Goal: Task Accomplishment & Management: Manage account settings

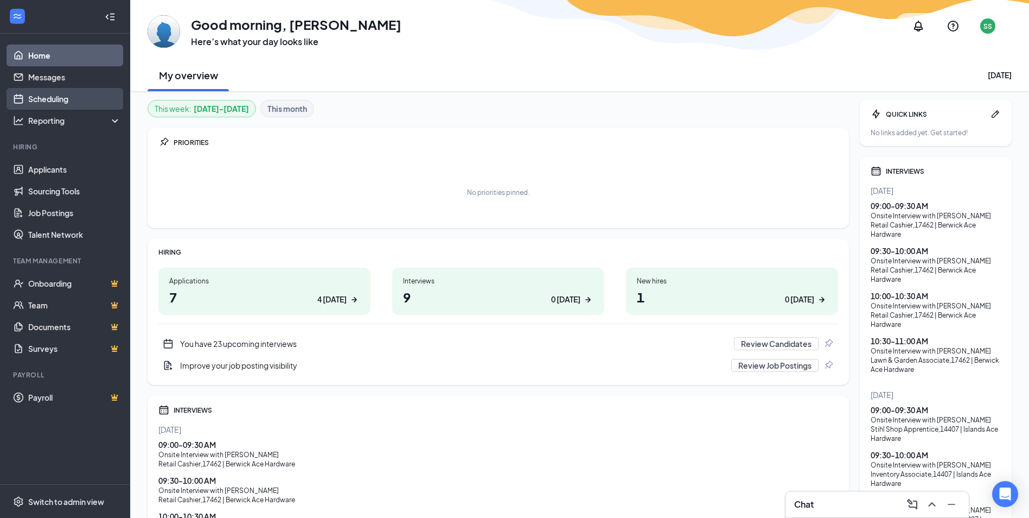
click at [63, 103] on link "Scheduling" at bounding box center [74, 99] width 93 height 22
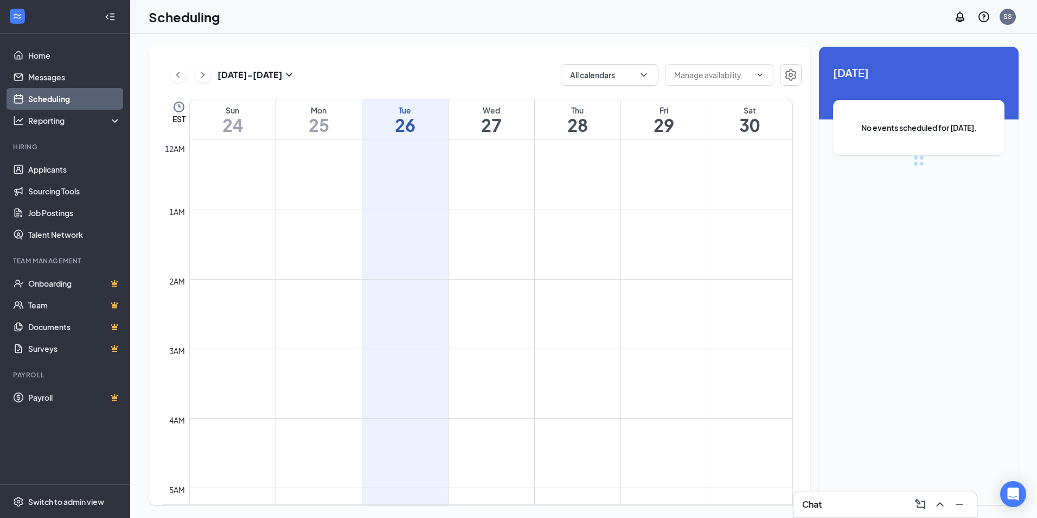
scroll to position [533, 0]
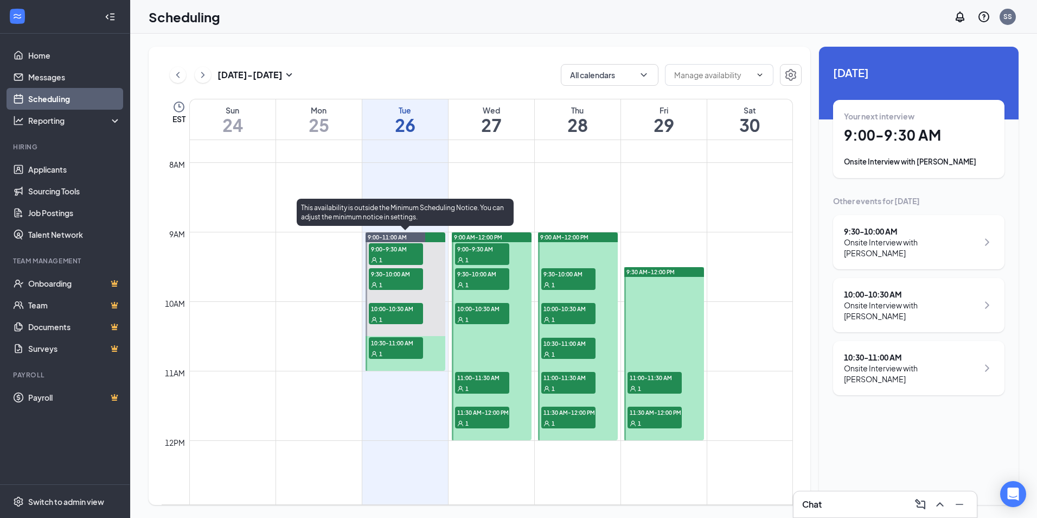
click at [431, 237] on div "9:00-11:00 AM" at bounding box center [406, 237] width 80 height 10
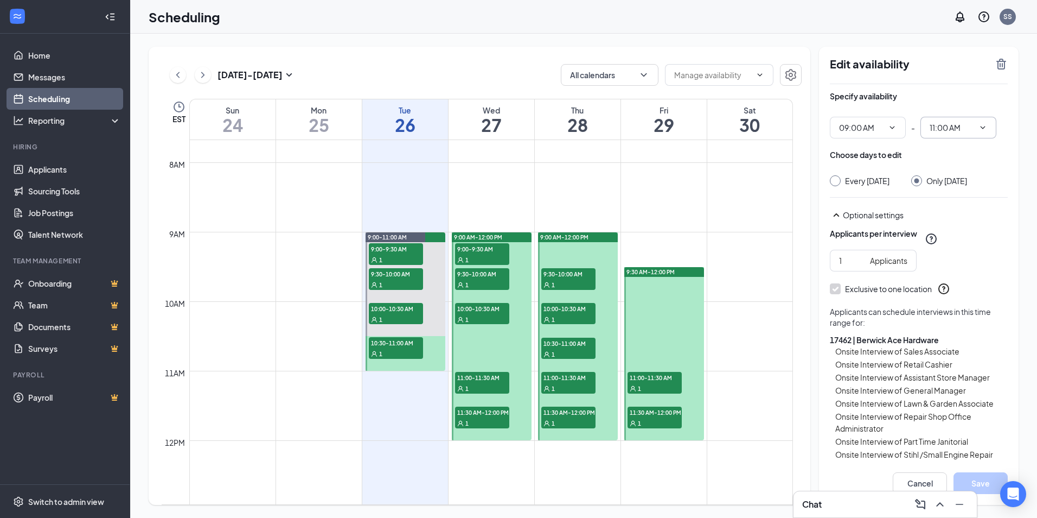
click at [984, 127] on icon "ChevronDown" at bounding box center [983, 127] width 9 height 9
click at [951, 191] on div "11:30 AM" at bounding box center [945, 191] width 32 height 12
type input "11:30 AM"
click at [988, 482] on button "Save" at bounding box center [981, 483] width 54 height 22
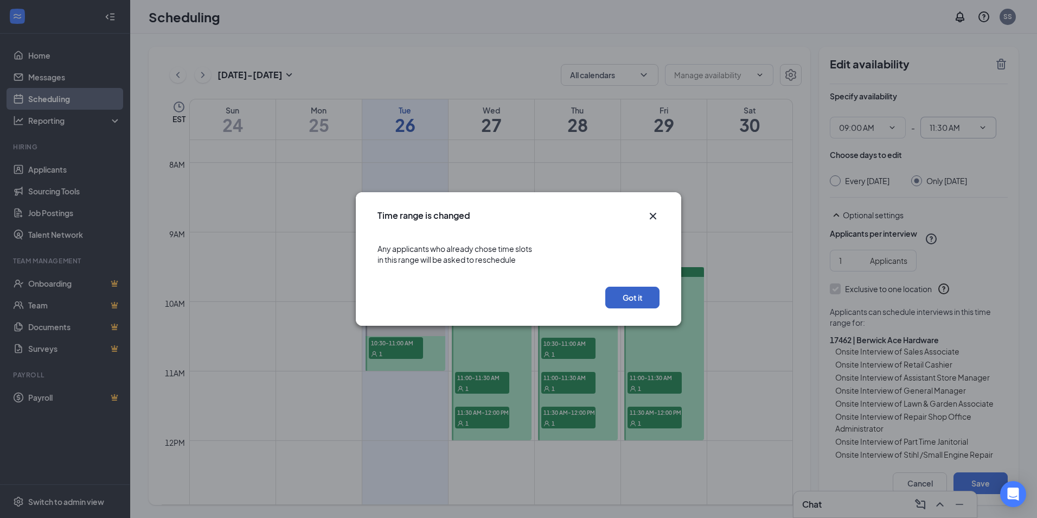
click at [642, 297] on button "Got it" at bounding box center [632, 297] width 54 height 22
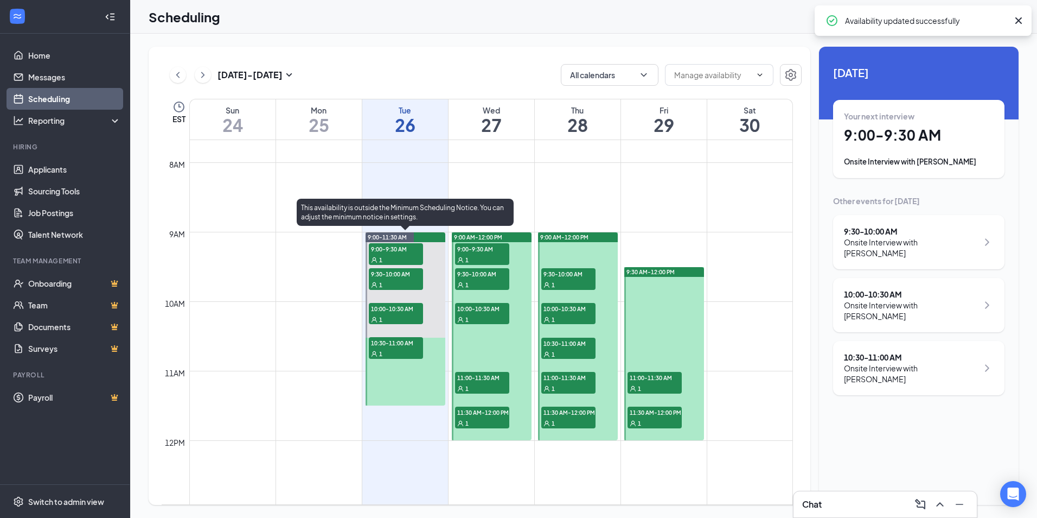
click at [406, 343] on span "10:30-11:00 AM" at bounding box center [396, 342] width 54 height 11
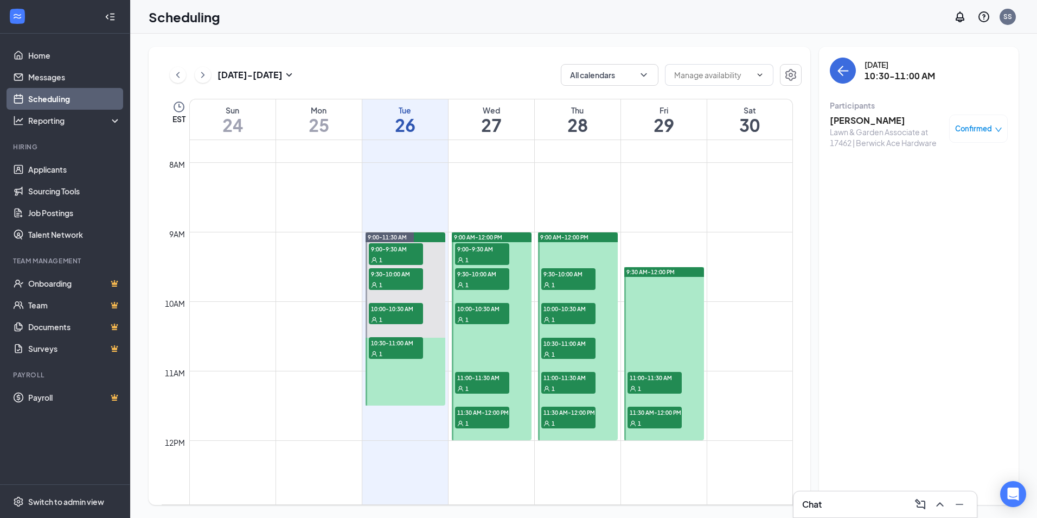
click at [963, 127] on span "Confirmed" at bounding box center [973, 128] width 37 height 11
click at [961, 165] on span "Request Reschedule" at bounding box center [954, 164] width 74 height 12
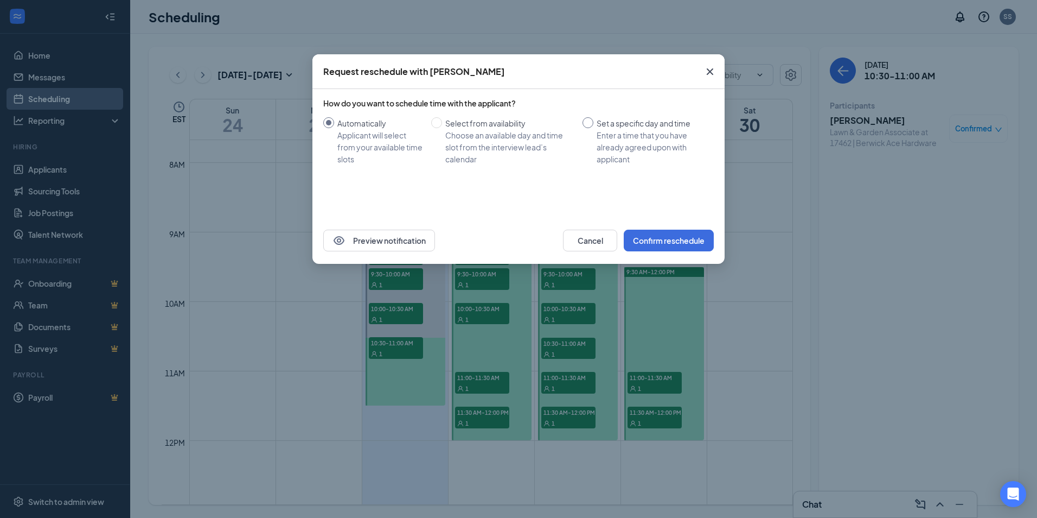
click at [590, 122] on input "Set a specific day and time Enter a time that you have already agreed upon with…" at bounding box center [588, 122] width 11 height 11
radio input "true"
radio input "false"
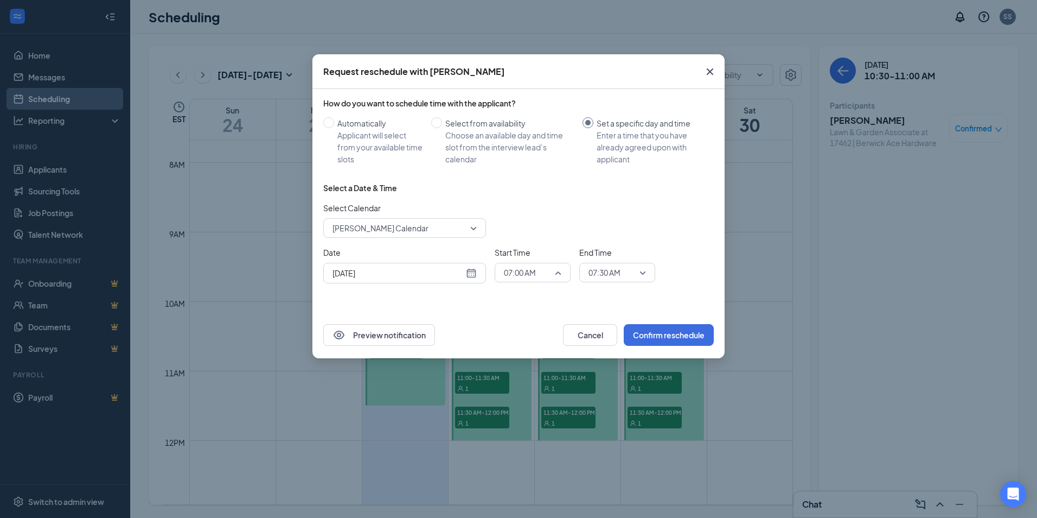
click at [556, 276] on span "07:00 AM" at bounding box center [533, 272] width 58 height 16
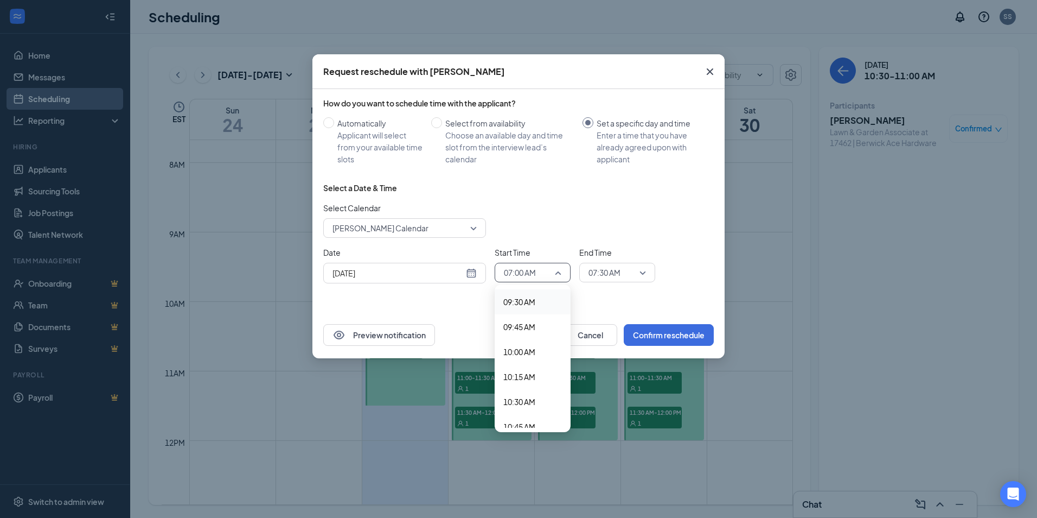
scroll to position [966, 0]
click at [531, 385] on span "10:30 AM" at bounding box center [519, 385] width 32 height 12
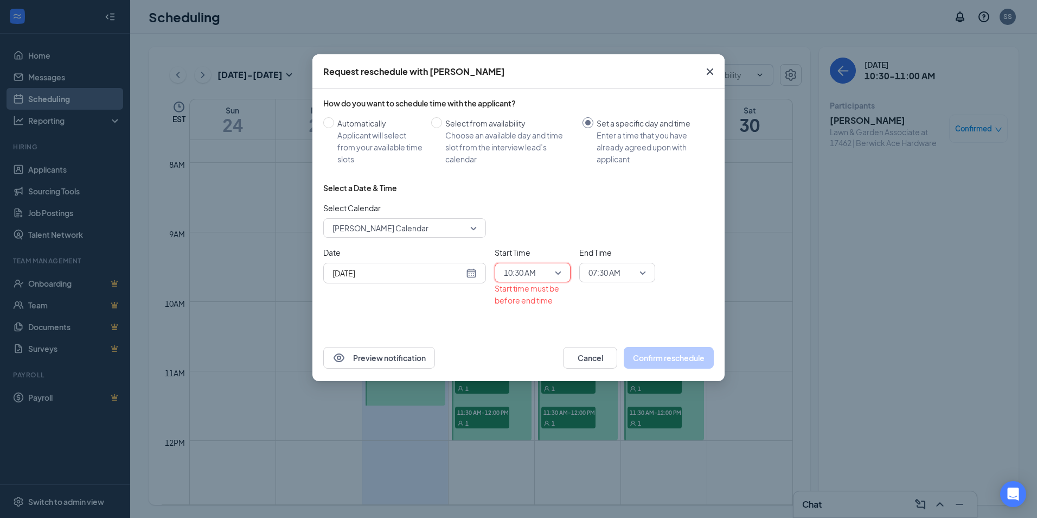
click at [641, 272] on span "07:30 AM" at bounding box center [618, 272] width 58 height 16
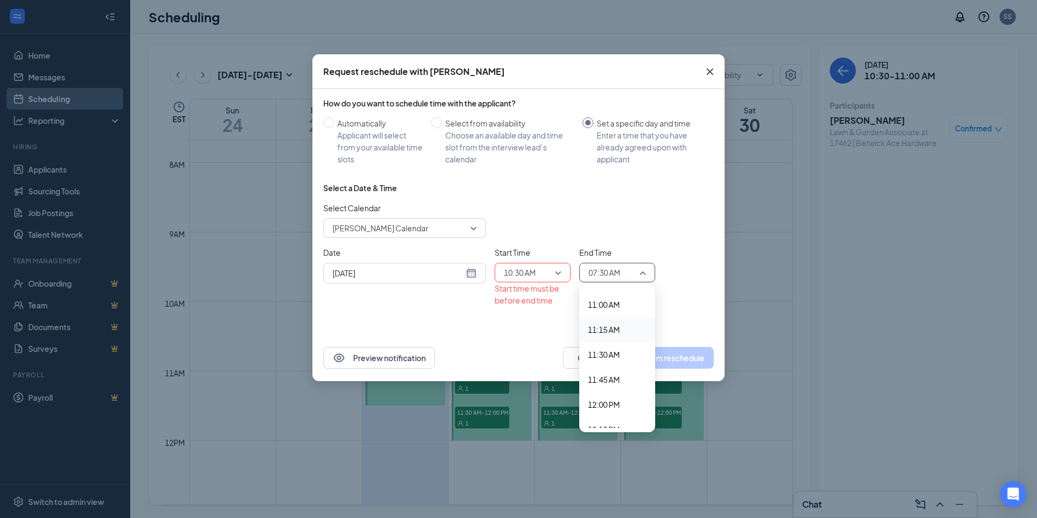
scroll to position [1070, 0]
click at [621, 329] on span "11:00 AM" at bounding box center [617, 330] width 59 height 12
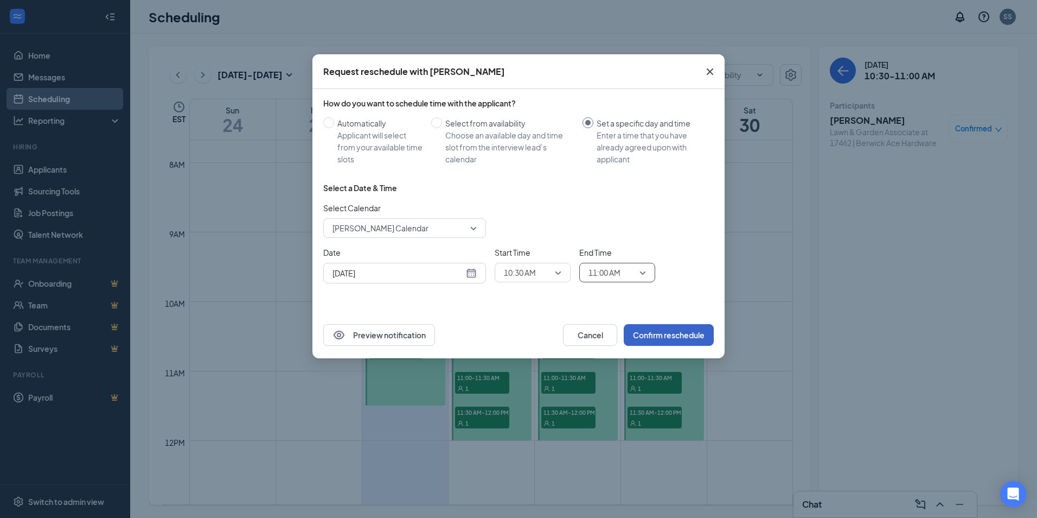
click at [679, 332] on button "Confirm reschedule" at bounding box center [669, 335] width 90 height 22
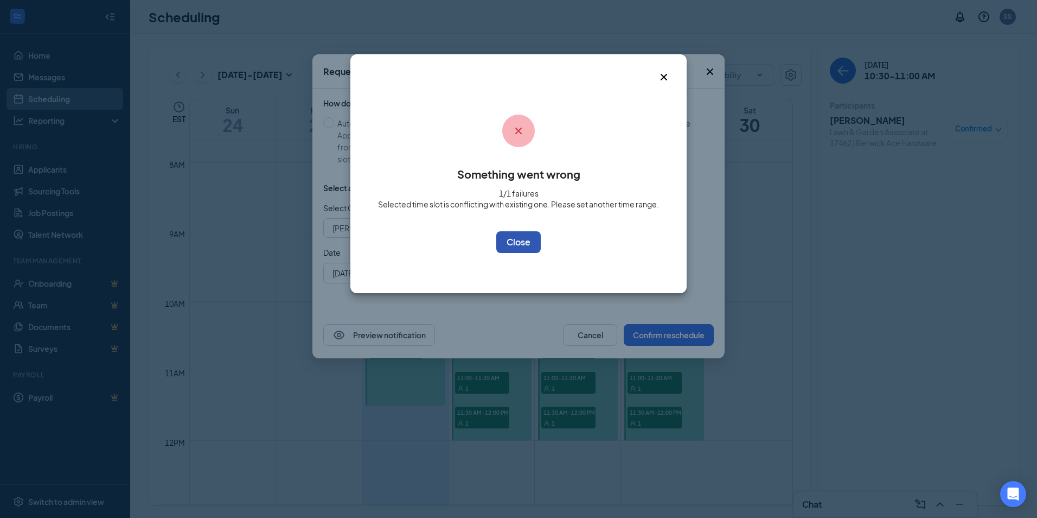
click at [527, 243] on button "OK" at bounding box center [518, 242] width 44 height 22
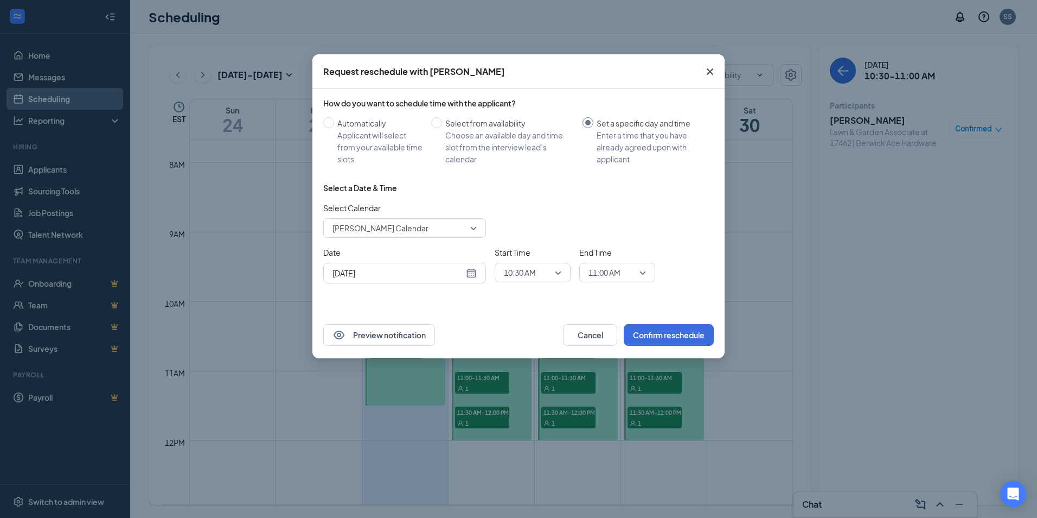
click at [711, 72] on icon "Cross" at bounding box center [710, 71] width 7 height 7
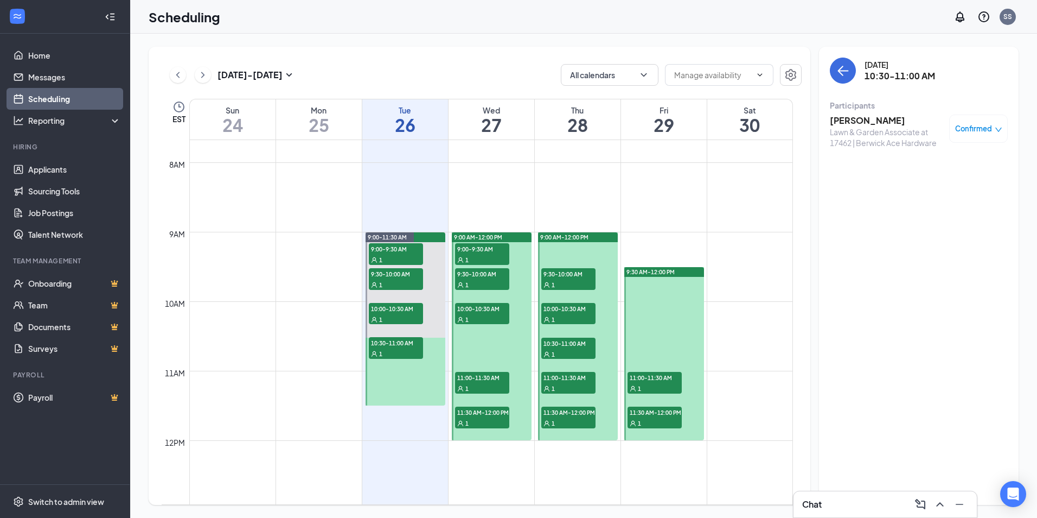
click at [978, 127] on span "Confirmed" at bounding box center [973, 128] width 37 height 11
click at [972, 166] on span "Request Reschedule" at bounding box center [954, 164] width 74 height 12
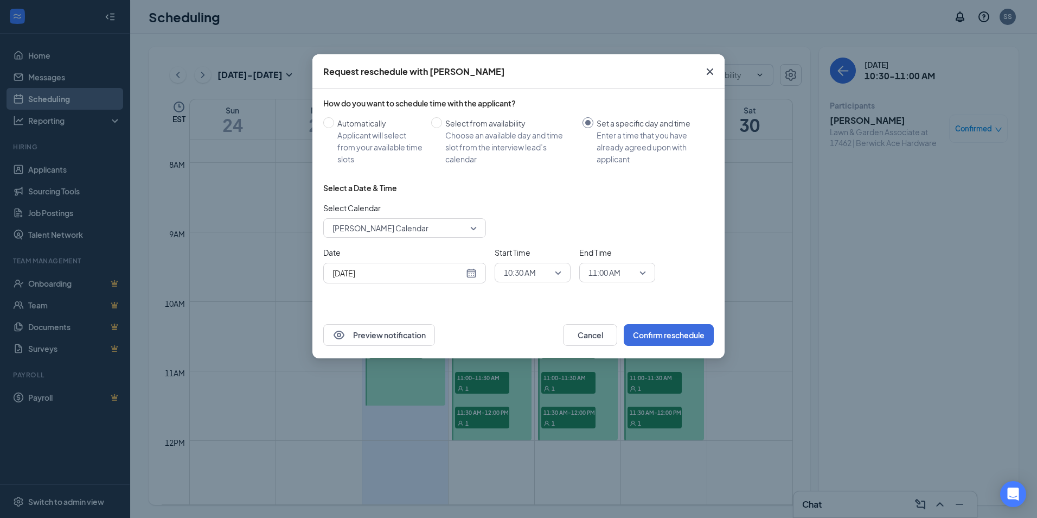
click at [560, 269] on span "10:30 AM" at bounding box center [533, 272] width 58 height 16
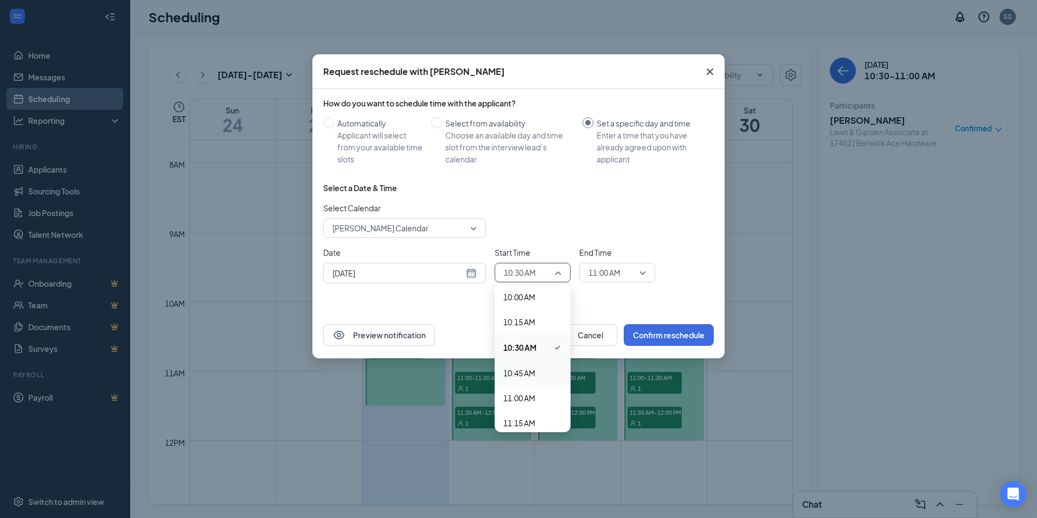
scroll to position [1020, 0]
drag, startPoint x: 532, startPoint y: 380, endPoint x: 538, endPoint y: 367, distance: 13.8
click at [532, 378] on span "11:00 AM" at bounding box center [519, 380] width 32 height 12
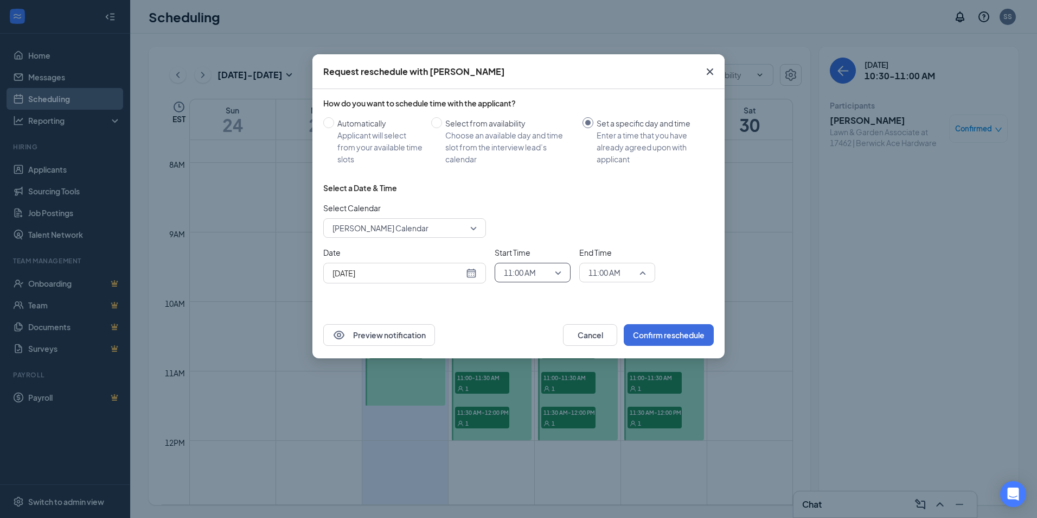
click at [643, 274] on span "11:00 AM" at bounding box center [618, 272] width 58 height 16
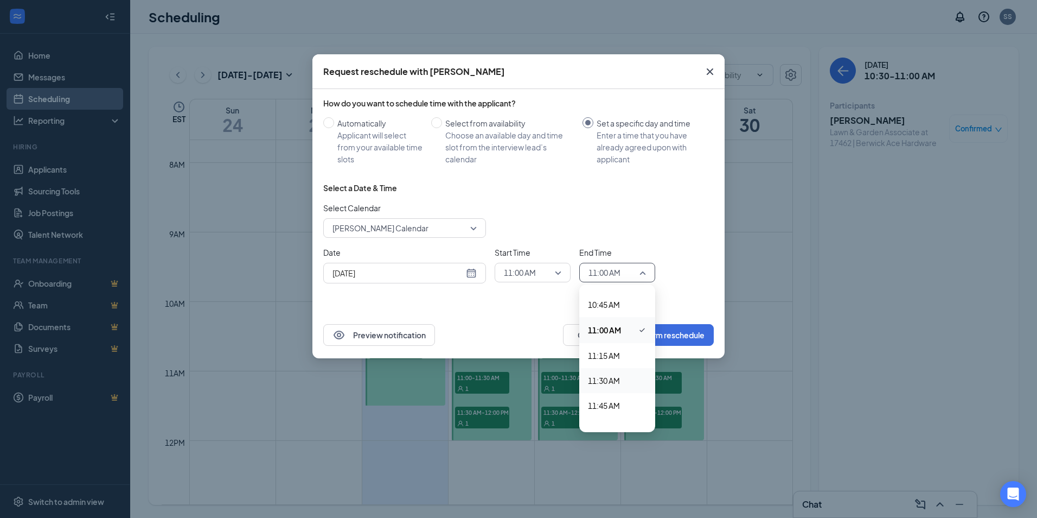
click at [617, 378] on span "11:30 AM" at bounding box center [604, 380] width 32 height 12
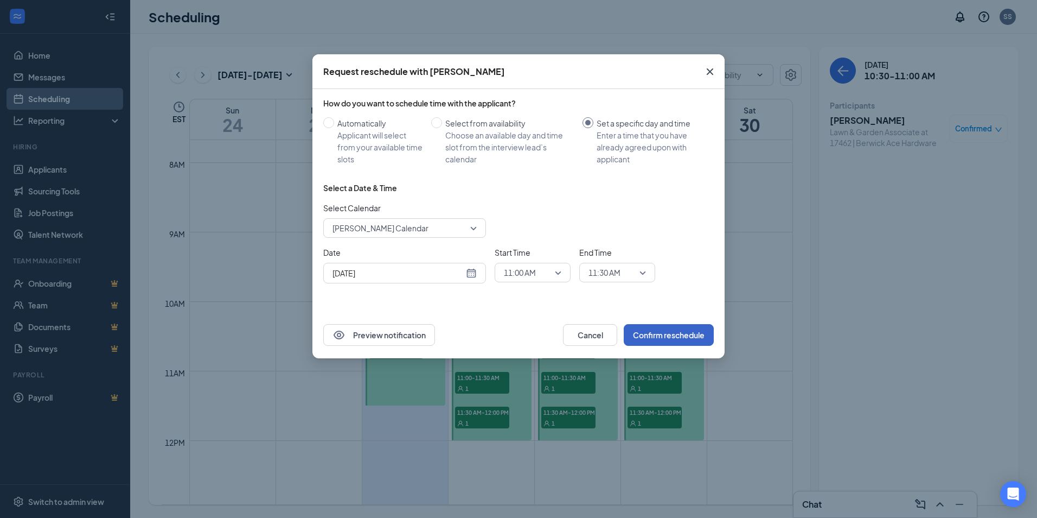
click at [660, 330] on button "Confirm reschedule" at bounding box center [669, 335] width 90 height 22
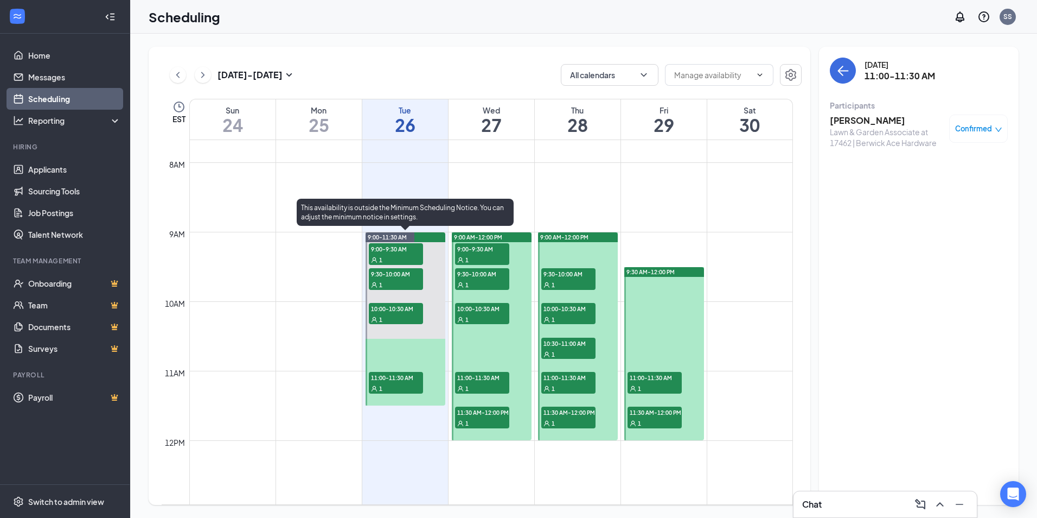
click at [410, 314] on div "1" at bounding box center [396, 319] width 54 height 11
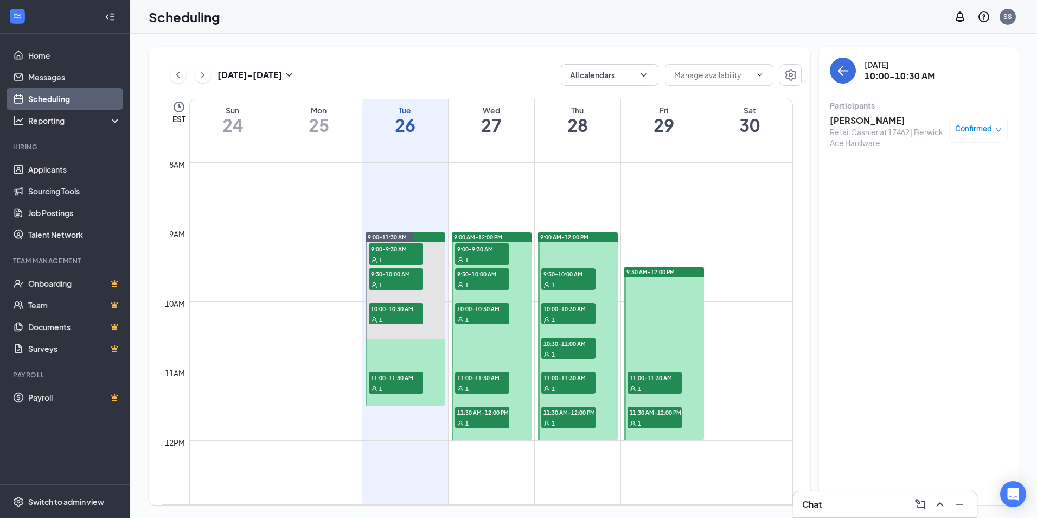
click at [841, 122] on h3 "[PERSON_NAME]" at bounding box center [887, 120] width 114 height 12
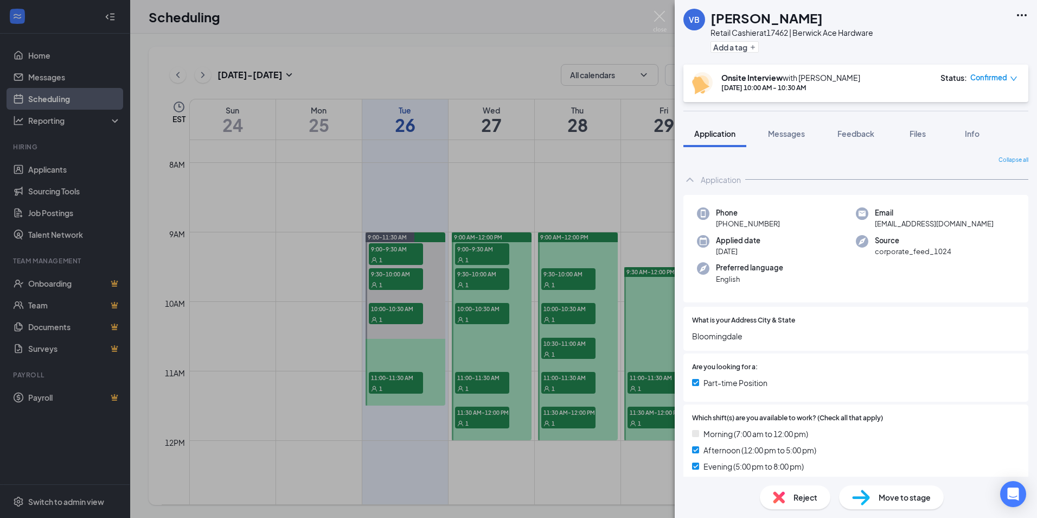
click at [986, 79] on span "Confirmed" at bounding box center [988, 77] width 37 height 11
click at [976, 111] on span "Request Reschedule" at bounding box center [970, 113] width 74 height 12
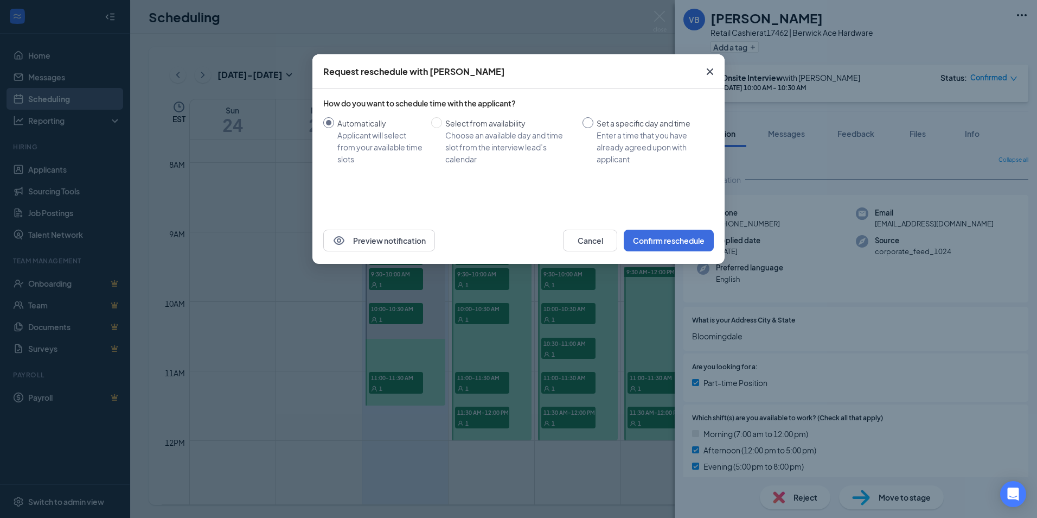
click at [591, 119] on input "Set a specific day and time Enter a time that you have already agreed upon with…" at bounding box center [588, 122] width 11 height 11
radio input "true"
radio input "false"
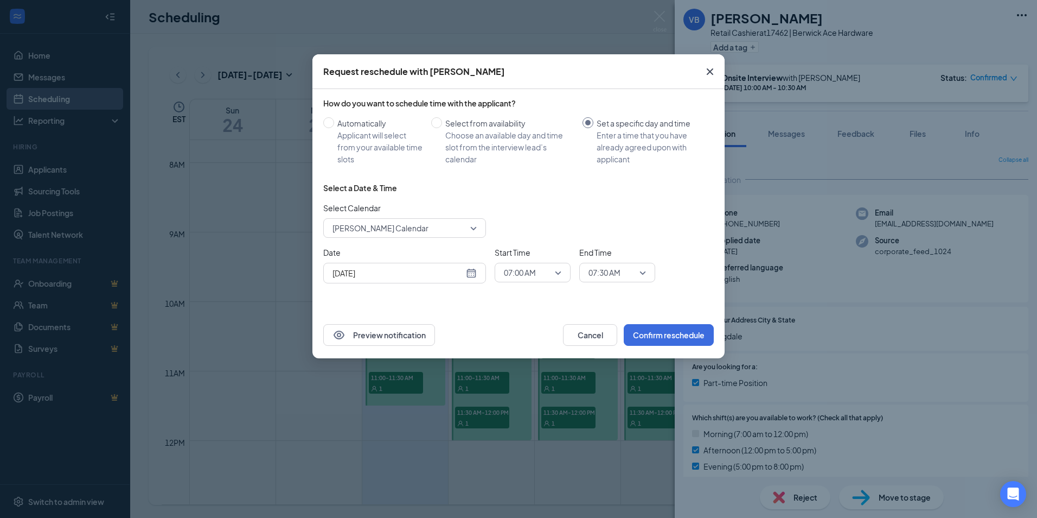
click at [560, 274] on span "07:00 AM" at bounding box center [533, 272] width 58 height 16
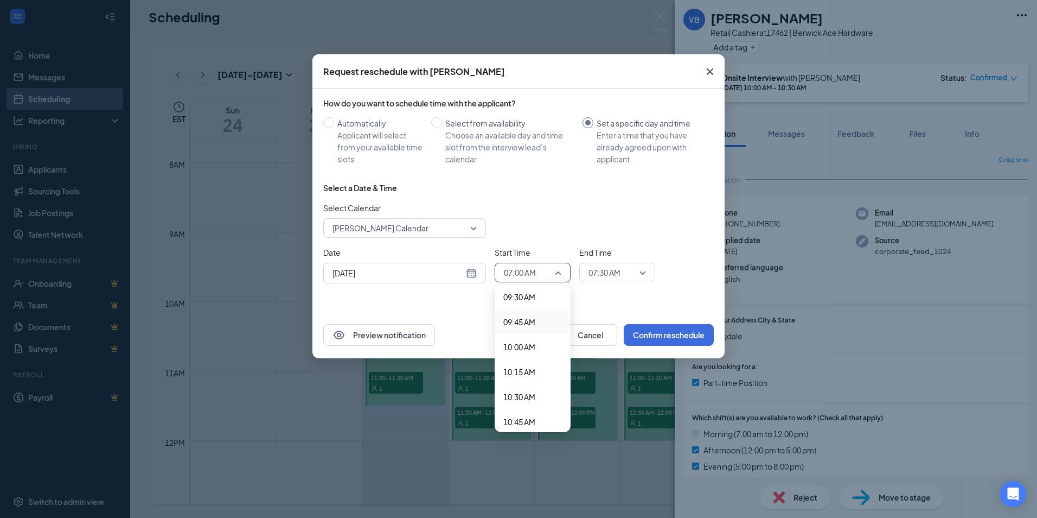
scroll to position [966, 0]
click at [531, 383] on span "10:30 AM" at bounding box center [519, 385] width 32 height 12
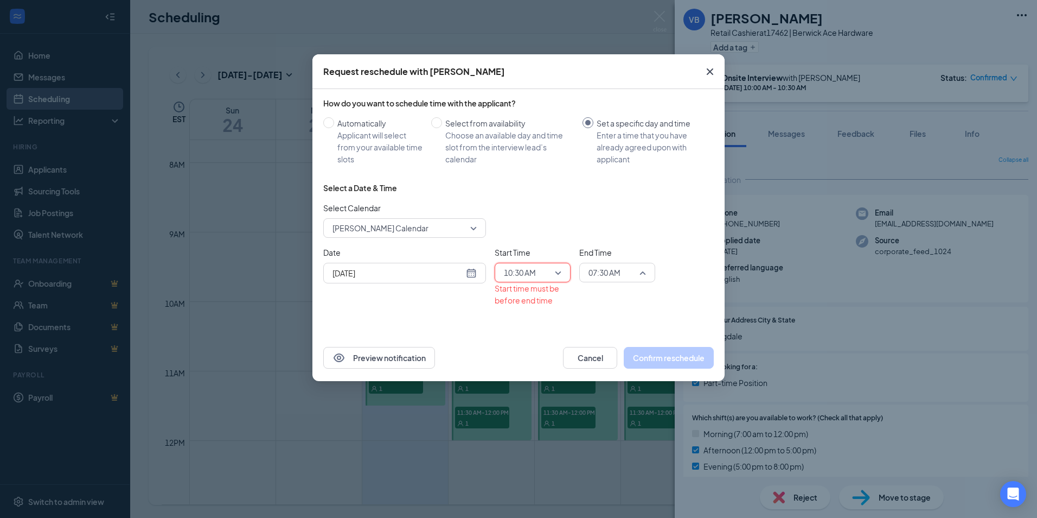
click at [646, 269] on span "07:30 AM" at bounding box center [618, 272] width 58 height 16
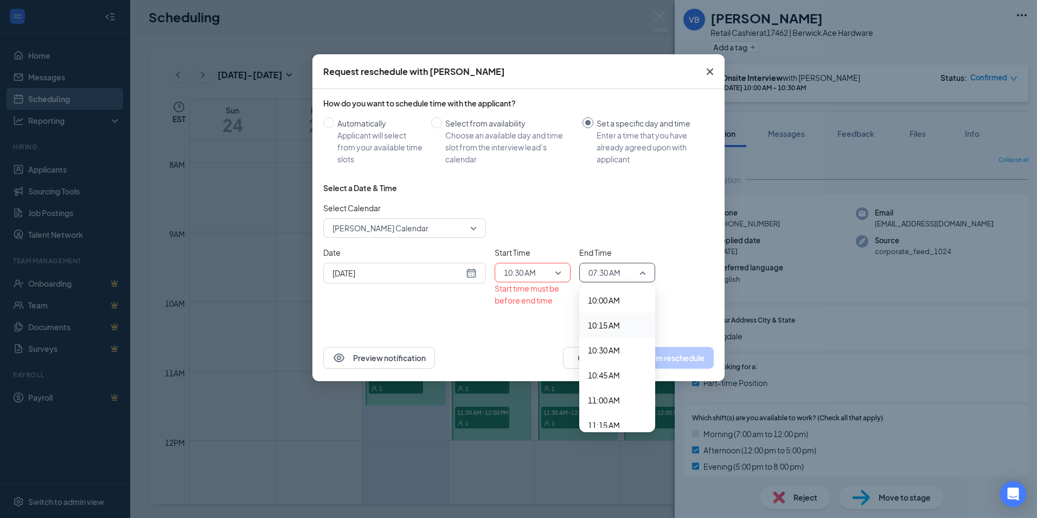
scroll to position [1016, 0]
click at [620, 384] on span "11:00 AM" at bounding box center [604, 385] width 32 height 12
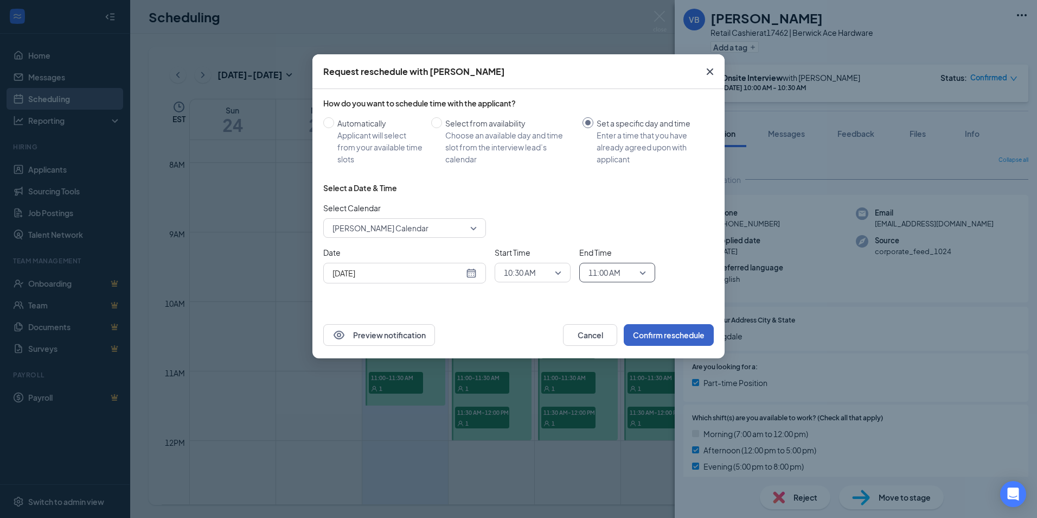
click at [668, 334] on button "Confirm reschedule" at bounding box center [669, 335] width 90 height 22
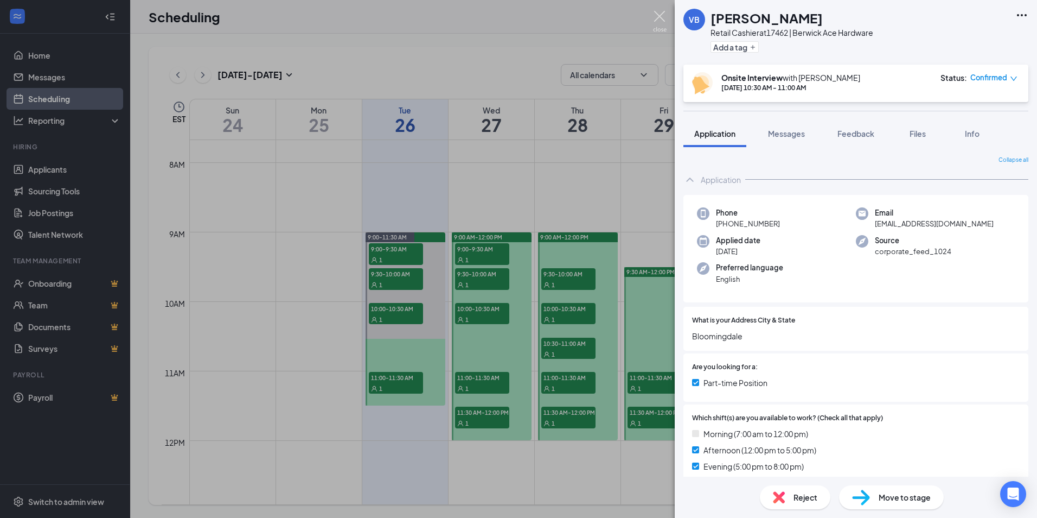
click at [662, 14] on img at bounding box center [660, 21] width 14 height 21
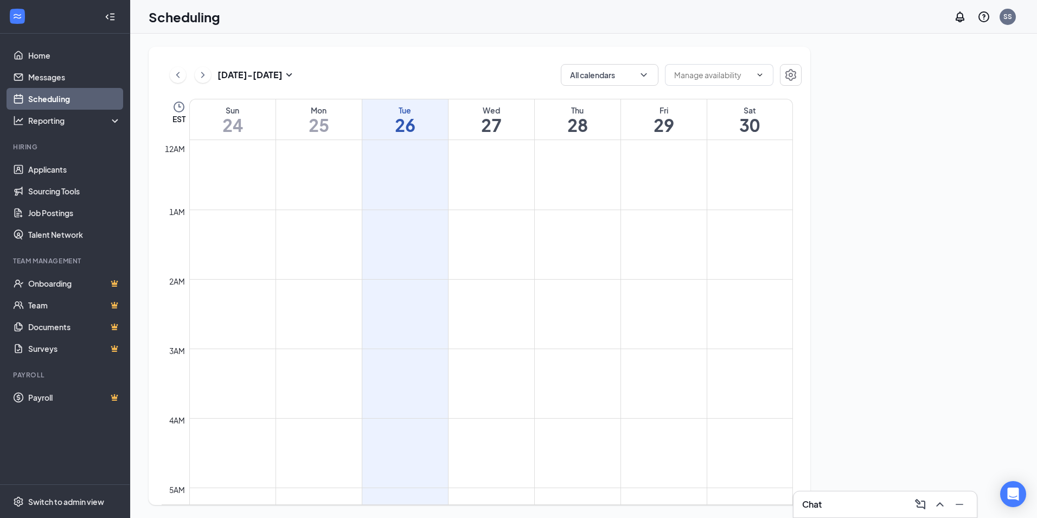
scroll to position [533, 0]
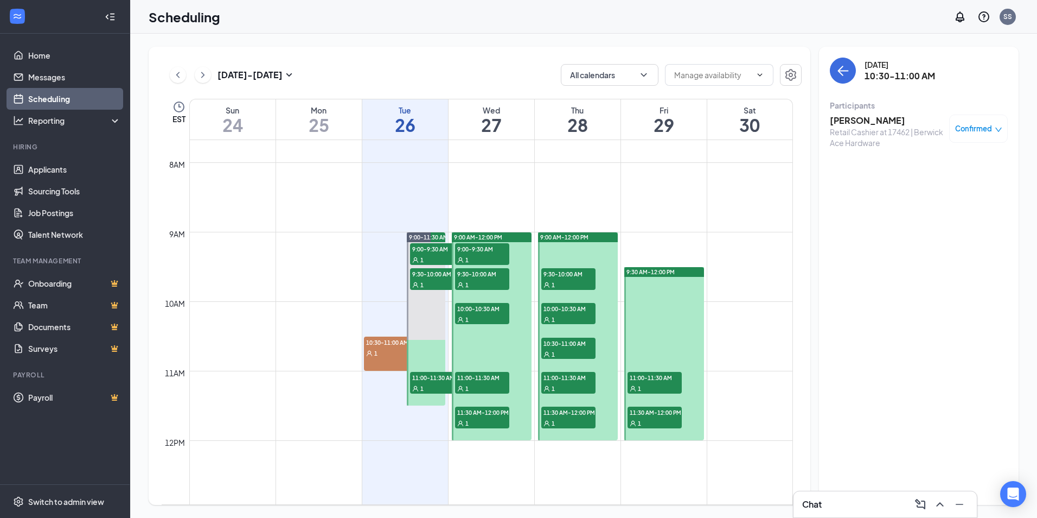
click at [382, 350] on div "1" at bounding box center [391, 352] width 54 height 11
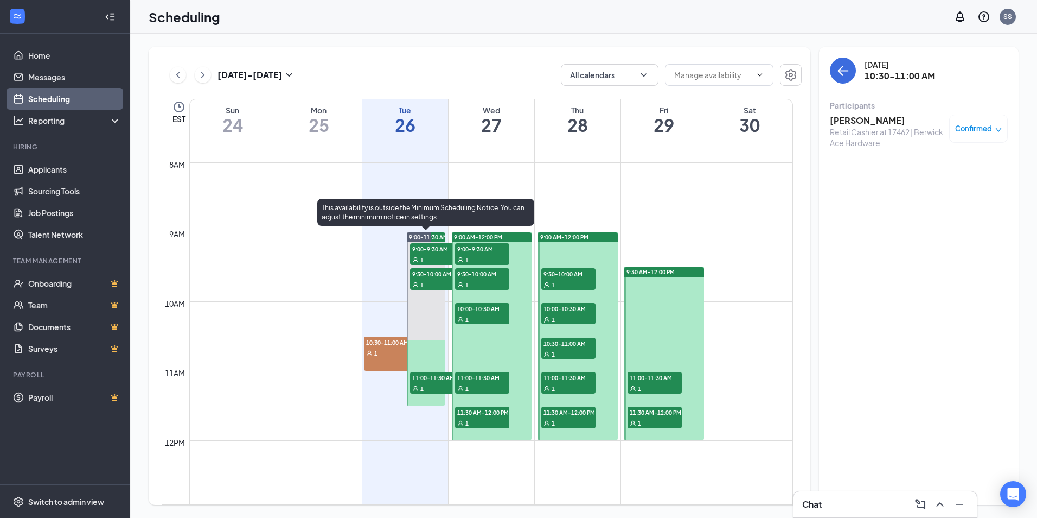
click at [430, 282] on div "1" at bounding box center [437, 284] width 54 height 11
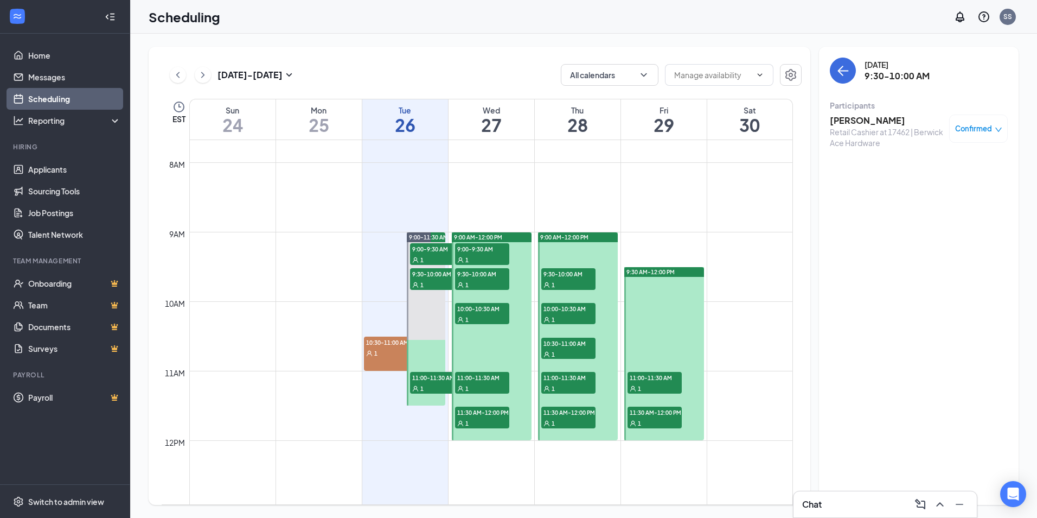
click at [974, 130] on span "Confirmed" at bounding box center [973, 128] width 37 height 11
click at [961, 169] on span "Request Reschedule" at bounding box center [954, 164] width 74 height 12
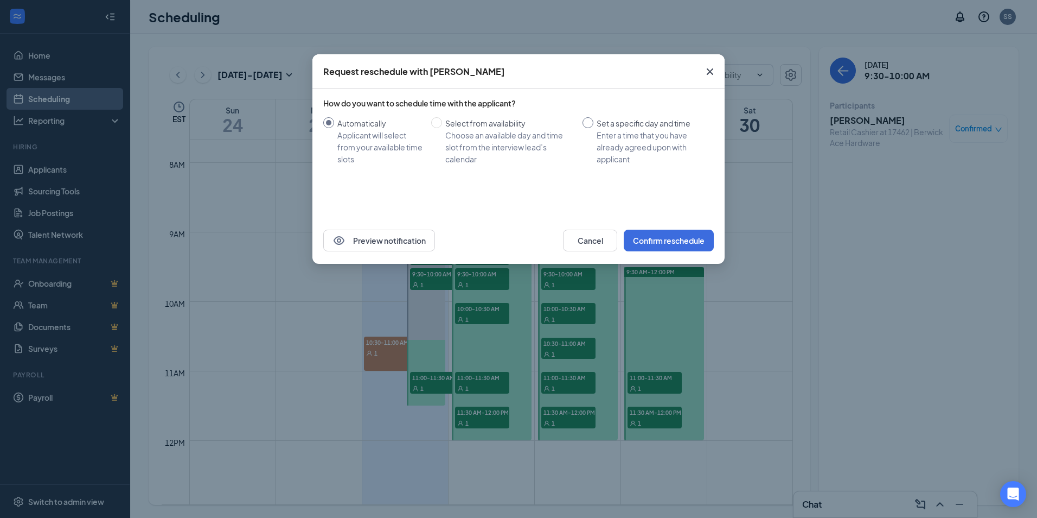
click at [594, 126] on span "Set a specific day and time Enter a time that you have already agreed upon with…" at bounding box center [651, 141] width 116 height 48
click at [593, 126] on input "Set a specific day and time Enter a time that you have already agreed upon with…" at bounding box center [588, 122] width 11 height 11
radio input "true"
radio input "false"
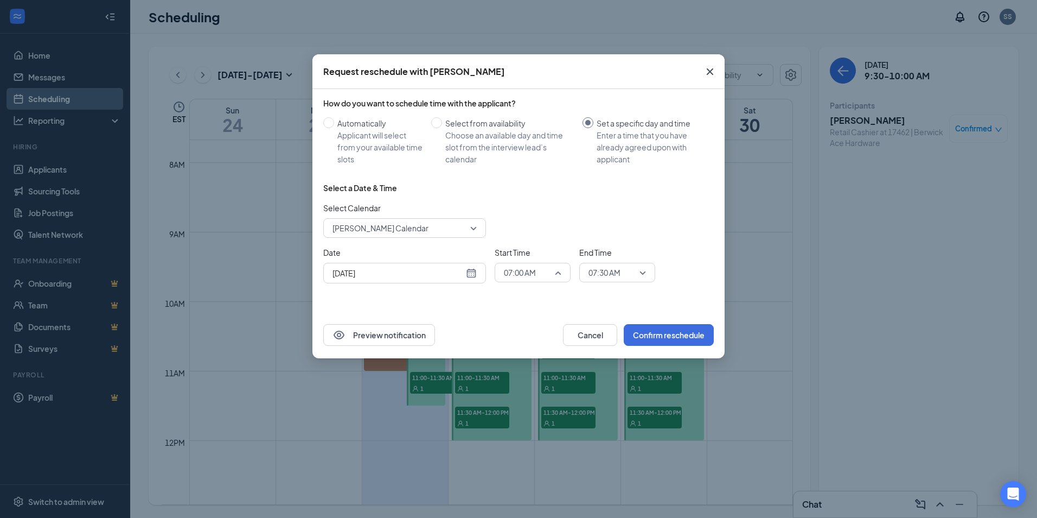
click at [560, 270] on span "07:00 AM" at bounding box center [533, 272] width 58 height 16
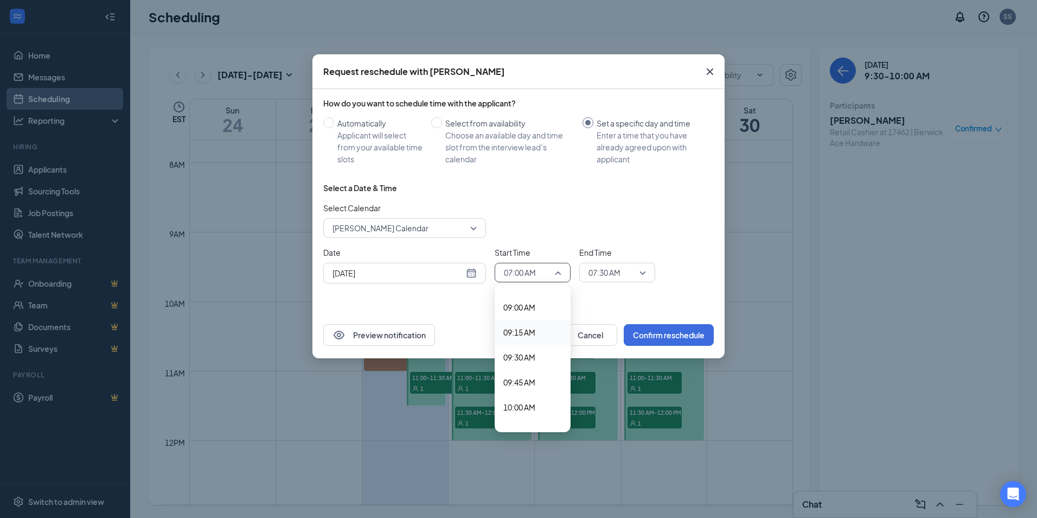
scroll to position [911, 0]
click at [529, 386] on span "10:00 AM" at bounding box center [519, 389] width 32 height 12
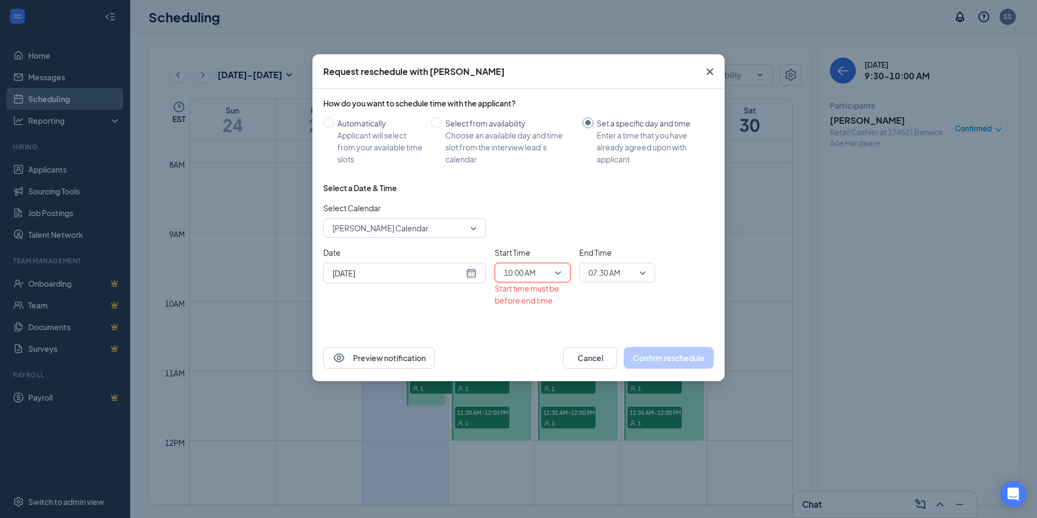
click at [643, 271] on span "07:30 AM" at bounding box center [618, 272] width 58 height 16
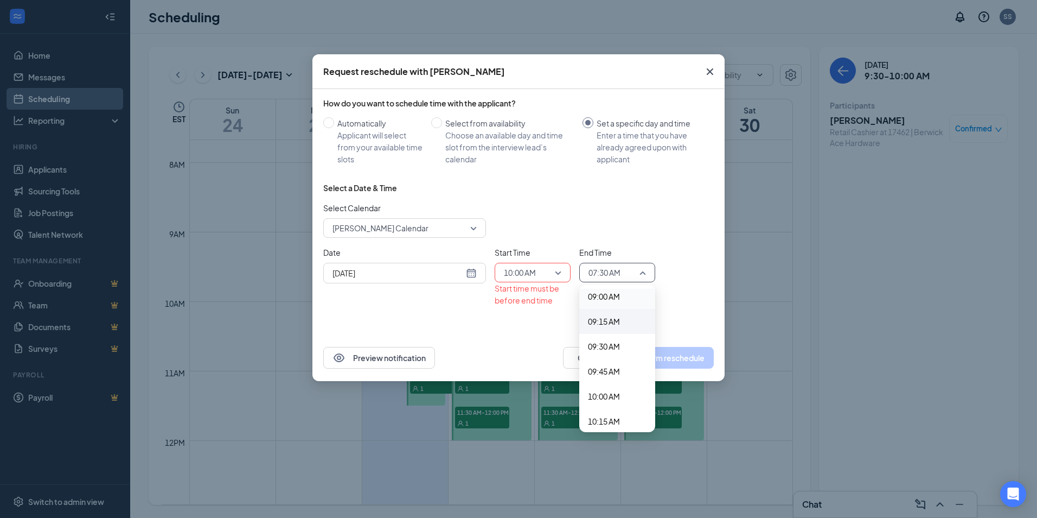
scroll to position [961, 0]
click at [612, 390] on span "10:30 AM" at bounding box center [604, 389] width 32 height 12
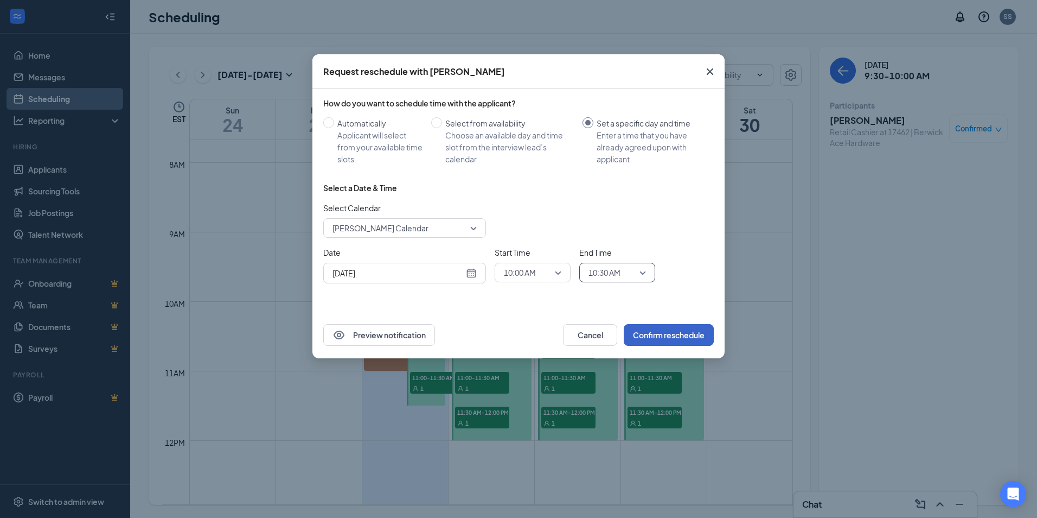
click at [694, 330] on button "Confirm reschedule" at bounding box center [669, 335] width 90 height 22
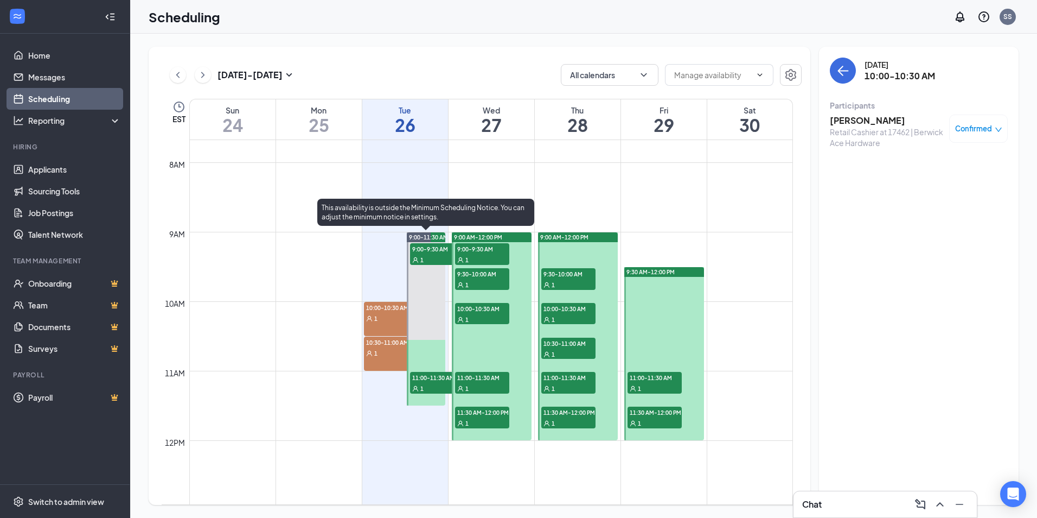
click at [440, 250] on span "9:00-9:30 AM" at bounding box center [437, 248] width 54 height 11
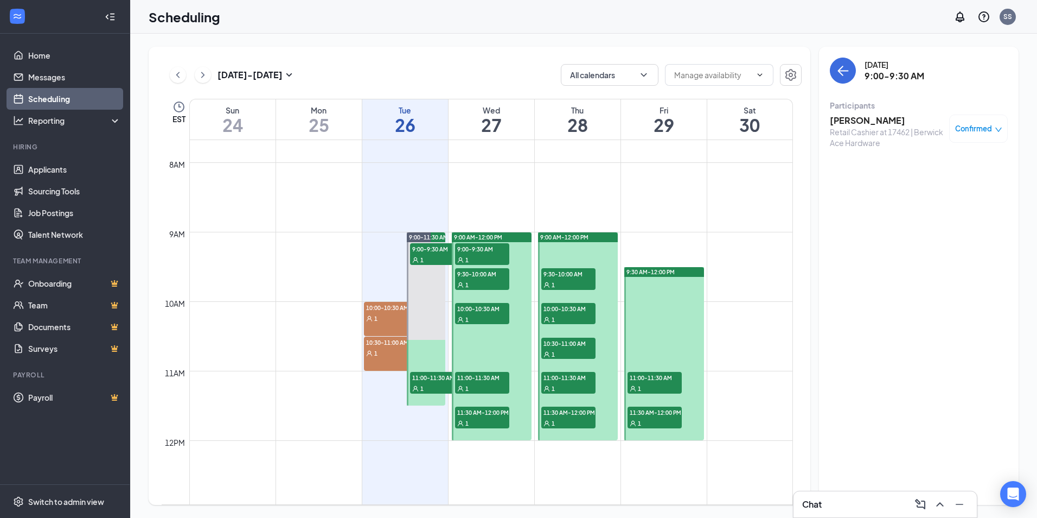
click at [979, 127] on span "Confirmed" at bounding box center [973, 128] width 37 height 11
click at [978, 163] on span "Request Reschedule" at bounding box center [954, 164] width 74 height 12
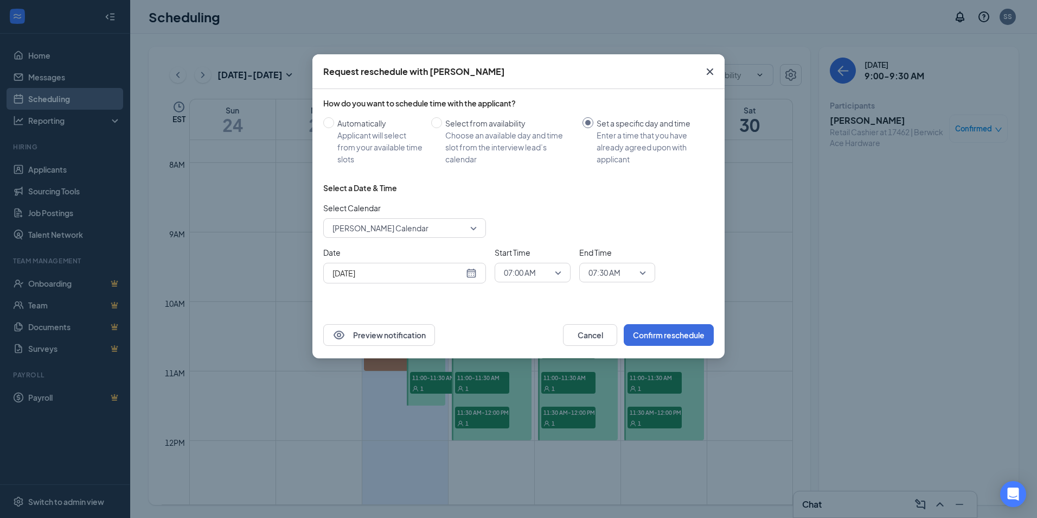
click at [554, 272] on span "07:00 AM" at bounding box center [533, 272] width 58 height 16
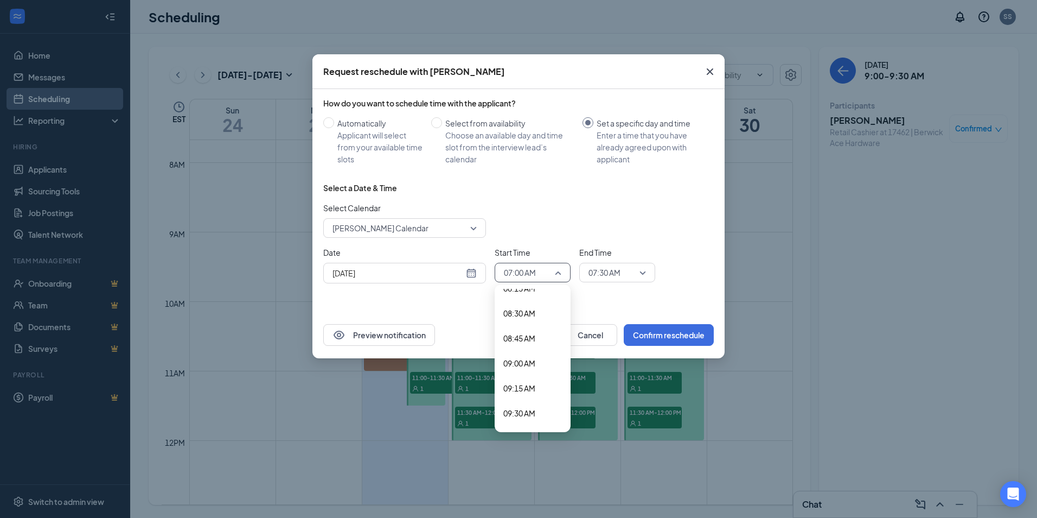
scroll to position [857, 0]
click at [531, 387] on span "09:30 AM" at bounding box center [519, 393] width 32 height 12
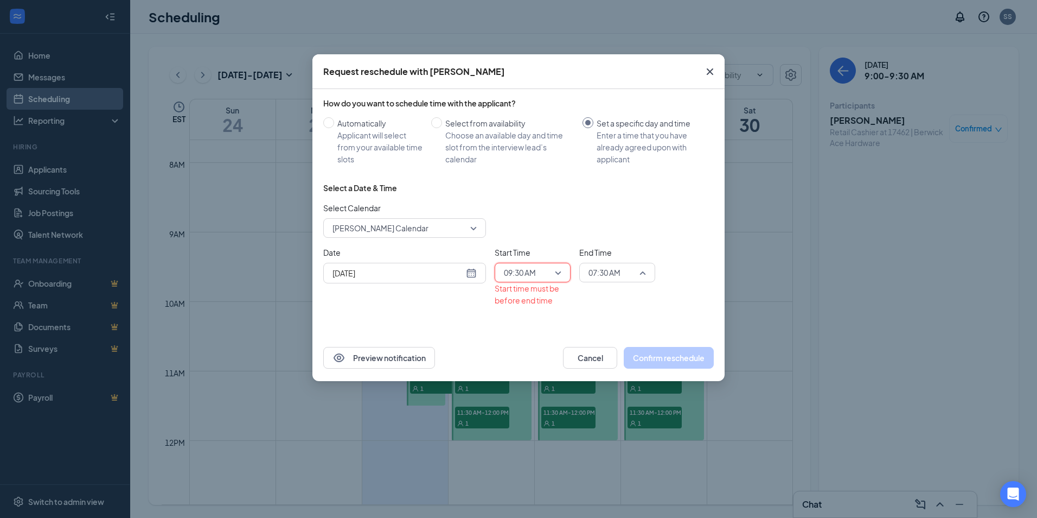
click at [646, 271] on span "07:30 AM" at bounding box center [618, 272] width 58 height 16
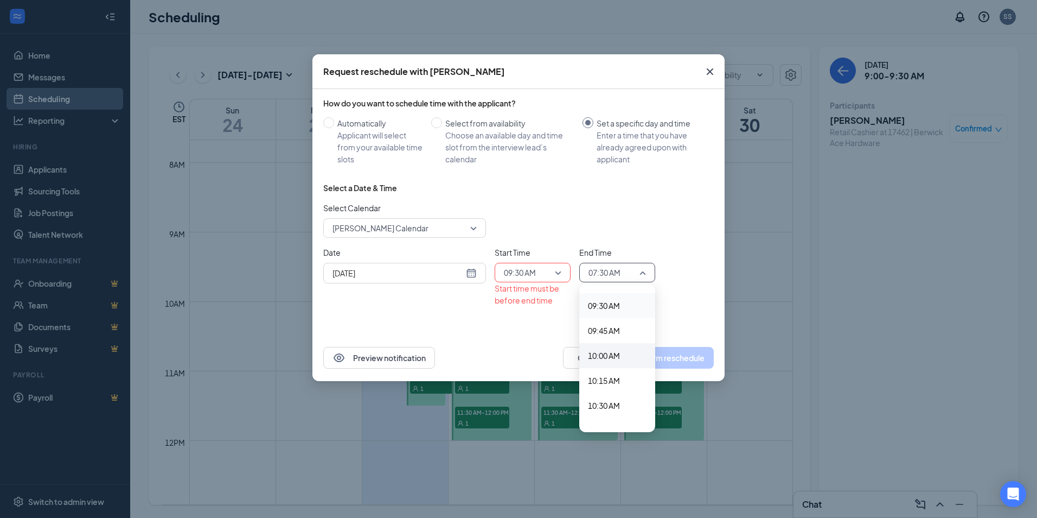
scroll to position [961, 0]
click at [621, 340] on span "10:00 AM" at bounding box center [617, 339] width 59 height 12
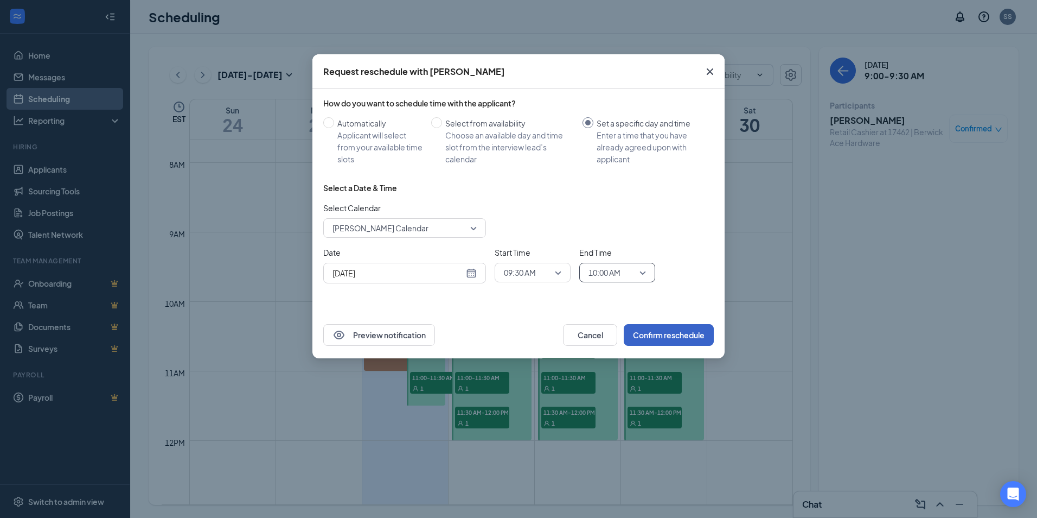
click at [674, 336] on button "Confirm reschedule" at bounding box center [669, 335] width 90 height 22
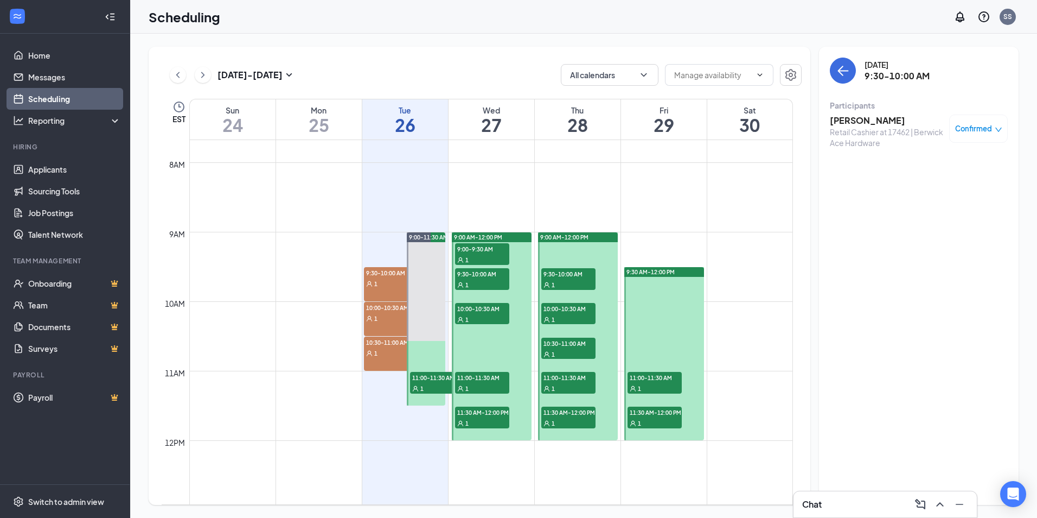
click at [878, 124] on h3 "[PERSON_NAME]" at bounding box center [887, 120] width 114 height 12
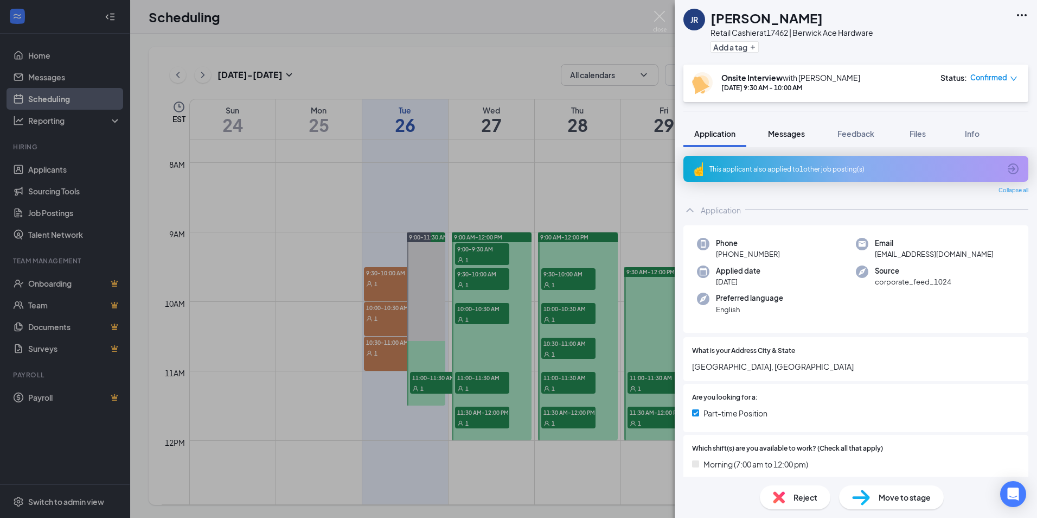
click at [791, 138] on span "Messages" at bounding box center [786, 134] width 37 height 10
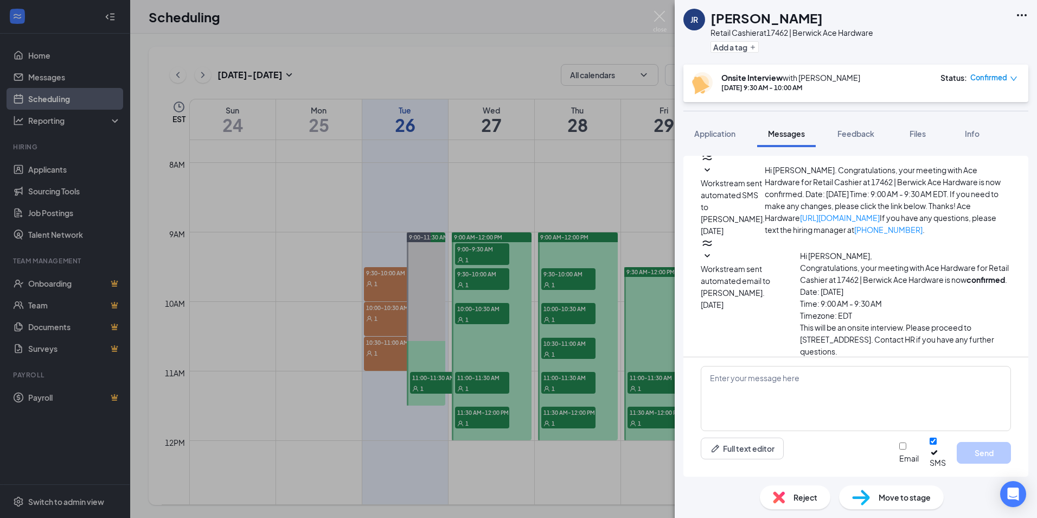
scroll to position [296, 0]
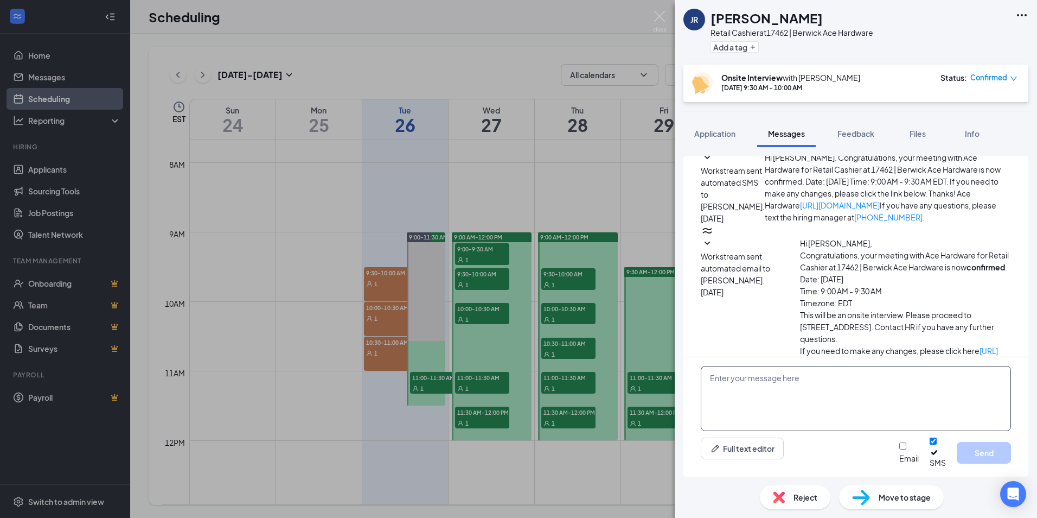
click at [807, 411] on textarea at bounding box center [856, 398] width 310 height 65
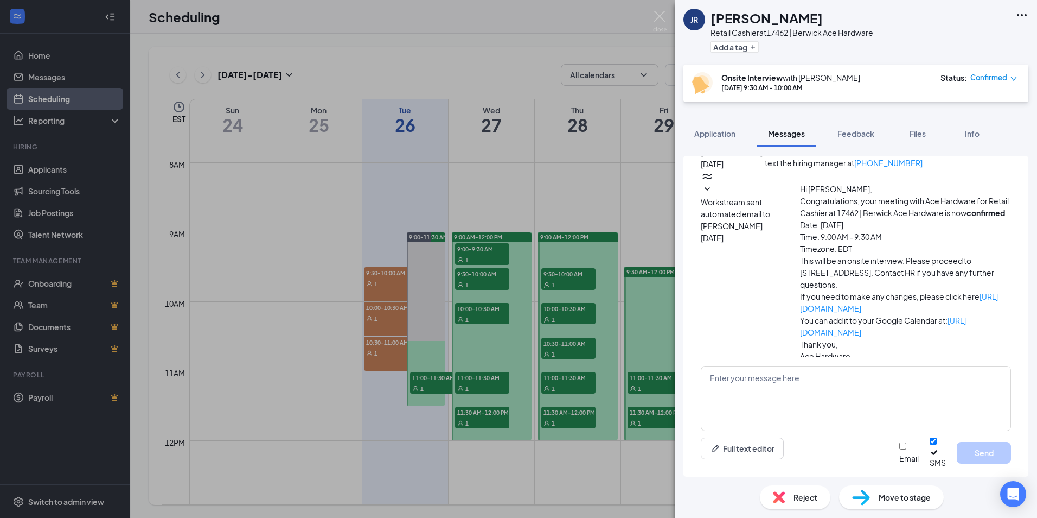
scroll to position [458, 0]
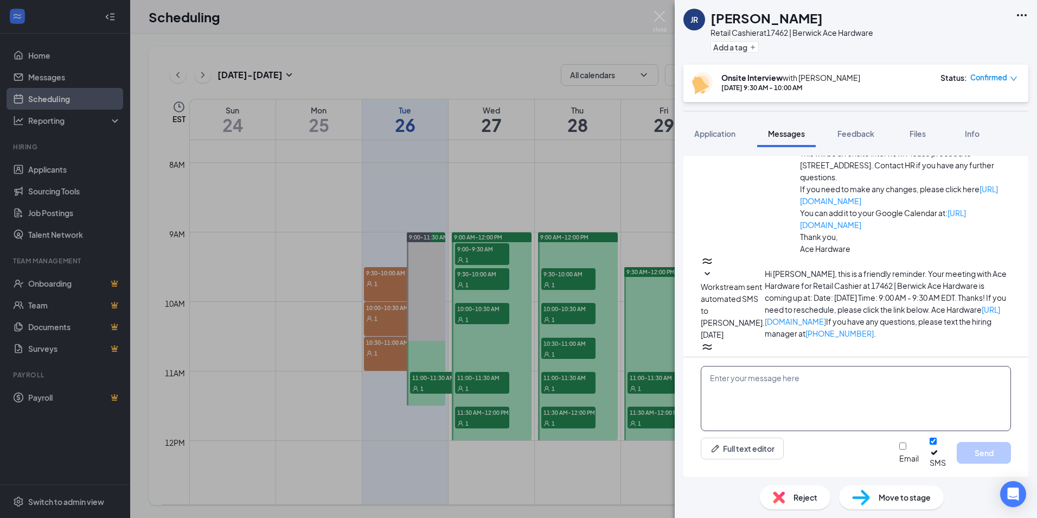
click at [763, 395] on textarea at bounding box center [856, 398] width 310 height 65
click at [816, 387] on textarea "I pushed the interview back 30minutes" at bounding box center [856, 398] width 310 height 65
click at [858, 387] on textarea "I pushed the interview back 30 minutes" at bounding box center [856, 398] width 310 height 65
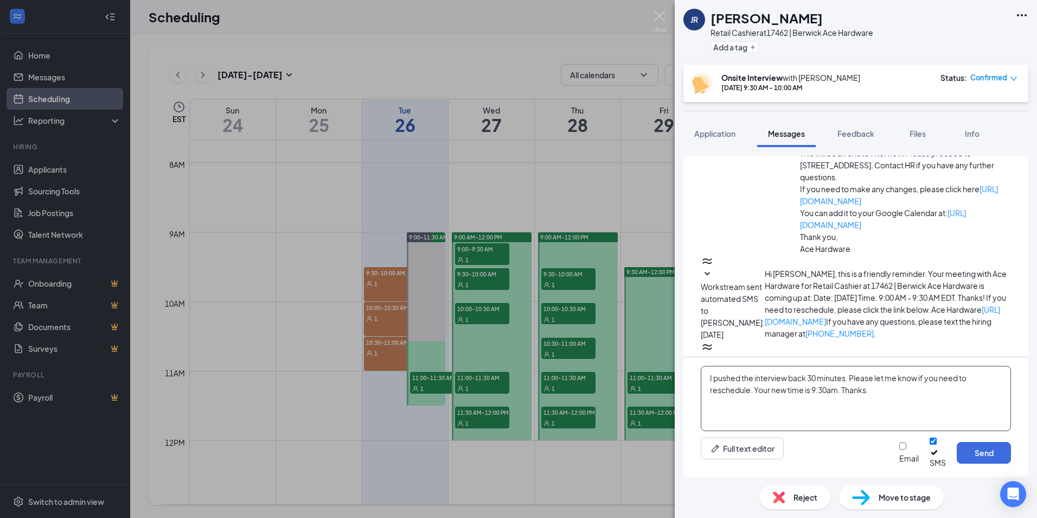
drag, startPoint x: 711, startPoint y: 385, endPoint x: 916, endPoint y: 400, distance: 205.7
click at [916, 400] on textarea "I pushed the interview back 30 minutes. Please let me know if you need to resch…" at bounding box center [856, 398] width 310 height 65
type textarea "I pushed the interview back 30 minutes. Please let me know if you need to resch…"
click at [989, 461] on button "Send" at bounding box center [984, 453] width 54 height 22
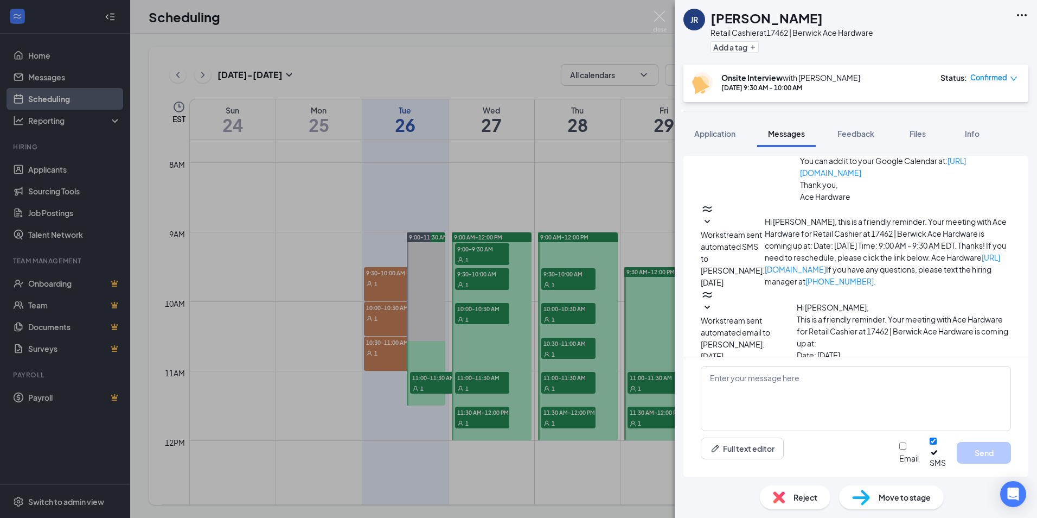
scroll to position [551, 0]
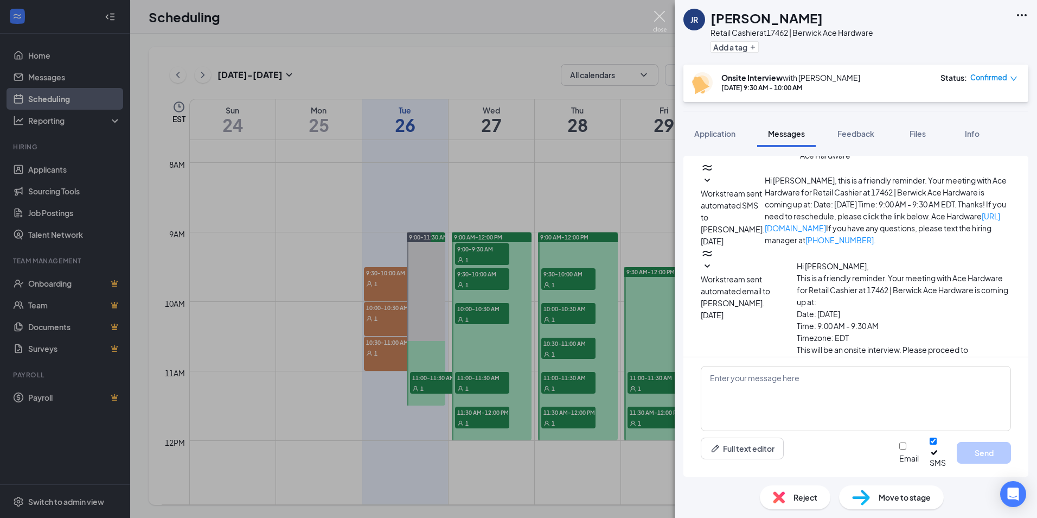
click at [659, 12] on img at bounding box center [660, 21] width 14 height 21
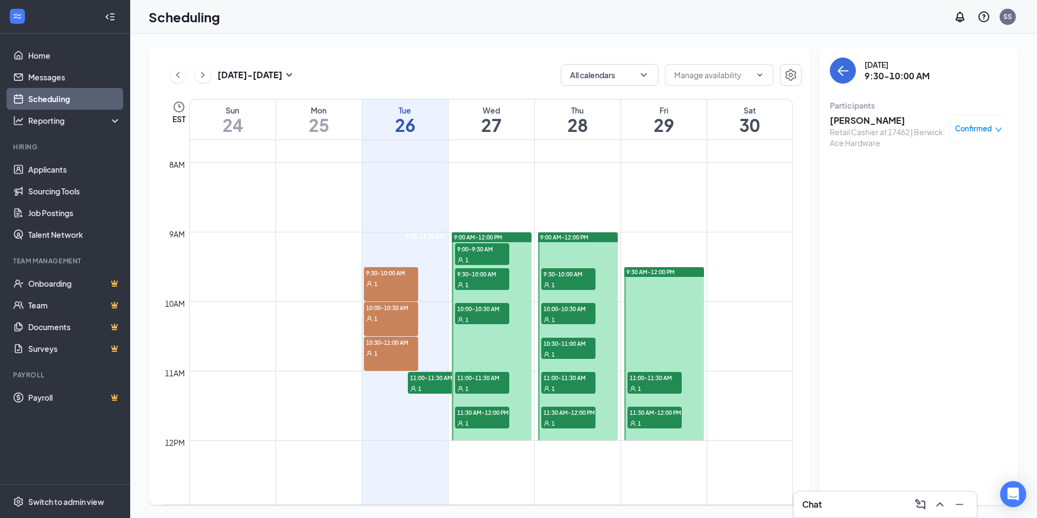
click at [384, 323] on div "10:00-10:30 AM 1" at bounding box center [391, 319] width 54 height 34
click at [858, 122] on h3 "[PERSON_NAME]" at bounding box center [887, 120] width 114 height 12
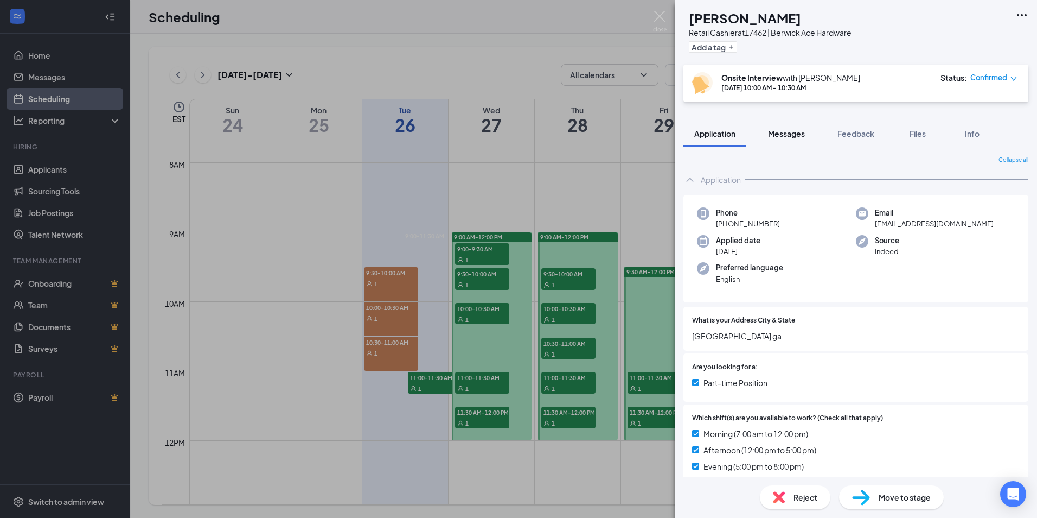
click at [791, 135] on span "Messages" at bounding box center [786, 134] width 37 height 10
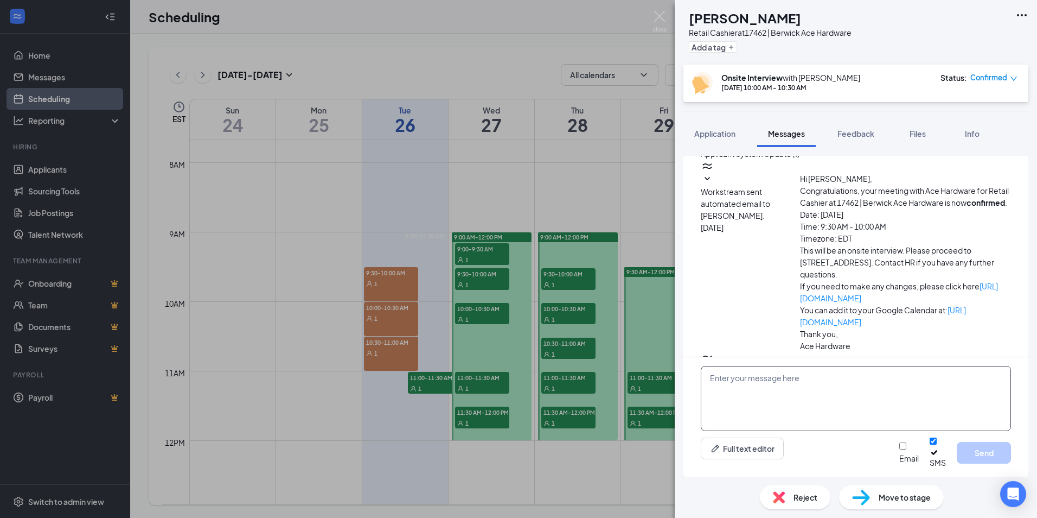
scroll to position [296, 0]
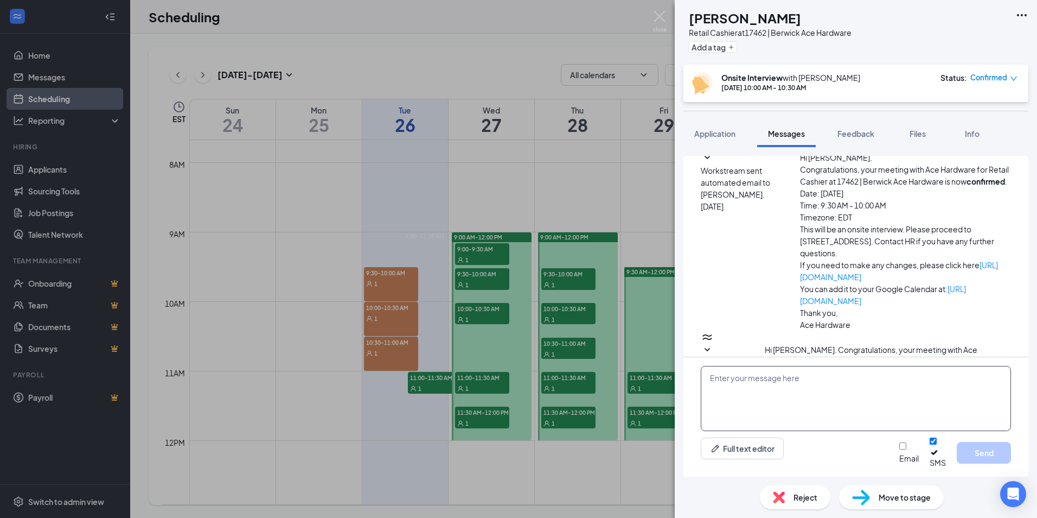
click at [816, 386] on textarea at bounding box center [856, 398] width 310 height 65
paste textarea "I pushed the interview back 30 minutes. Please let me know if you need to resch…"
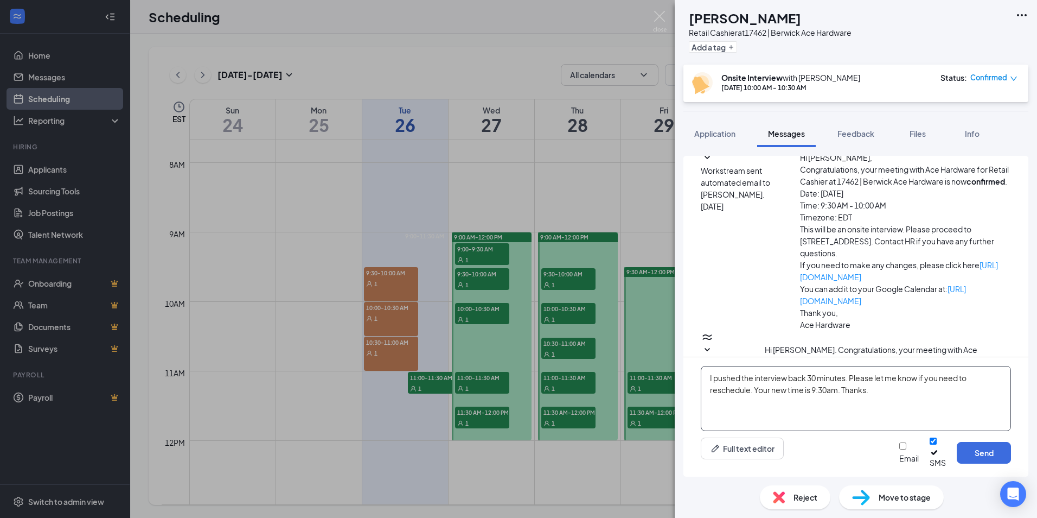
click at [827, 395] on textarea "I pushed the interview back 30 minutes. Please let me know if you need to resch…" at bounding box center [856, 398] width 310 height 65
type textarea "I pushed the interview back 30 minutes. Please let me know if you need to resch…"
click at [982, 461] on button "Send" at bounding box center [984, 453] width 54 height 22
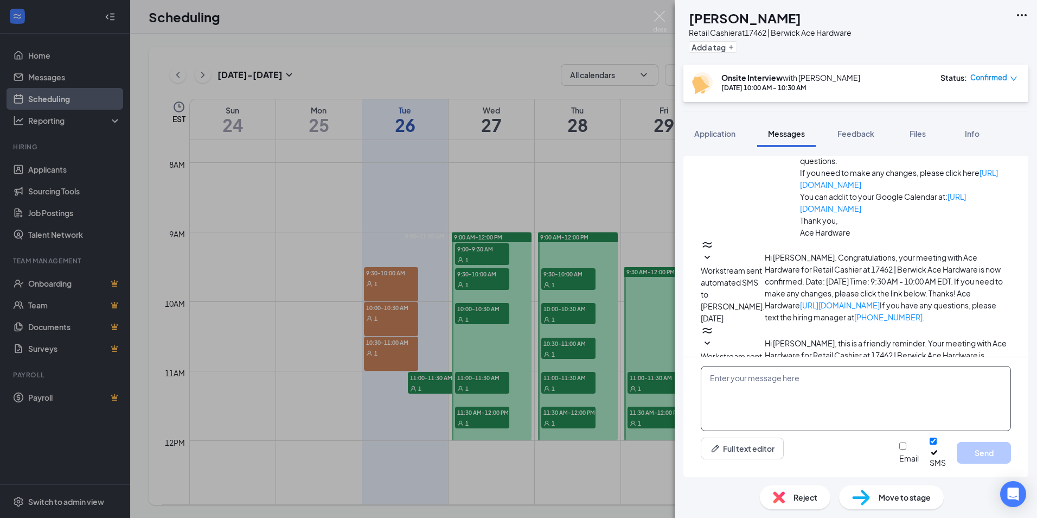
scroll to position [390, 0]
click at [390, 361] on div "MM [PERSON_NAME] Retail Cashier at 17462 | Berwick Ace Hardware Add a tag Onsit…" at bounding box center [518, 259] width 1037 height 518
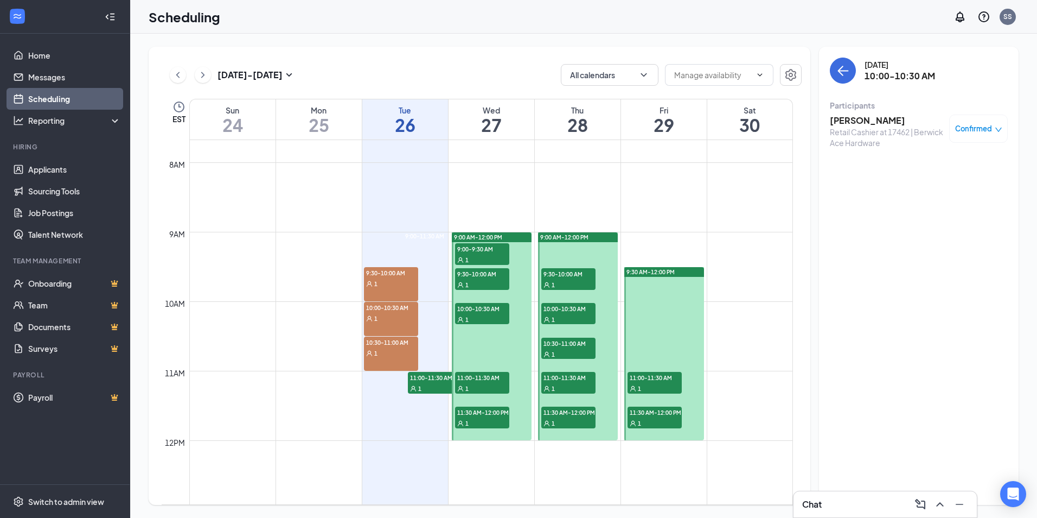
click at [855, 119] on h3 "[PERSON_NAME]" at bounding box center [887, 120] width 114 height 12
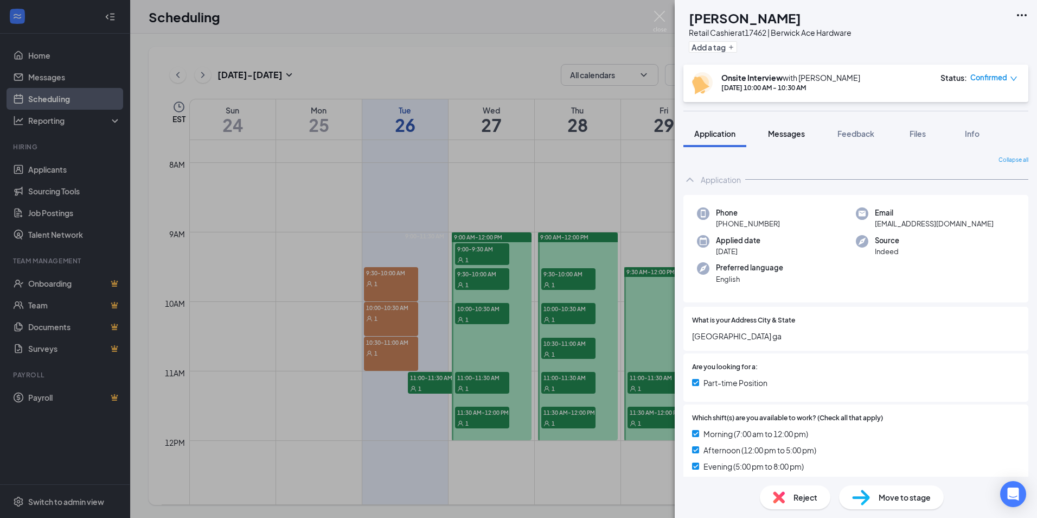
click at [804, 135] on span "Messages" at bounding box center [786, 134] width 37 height 10
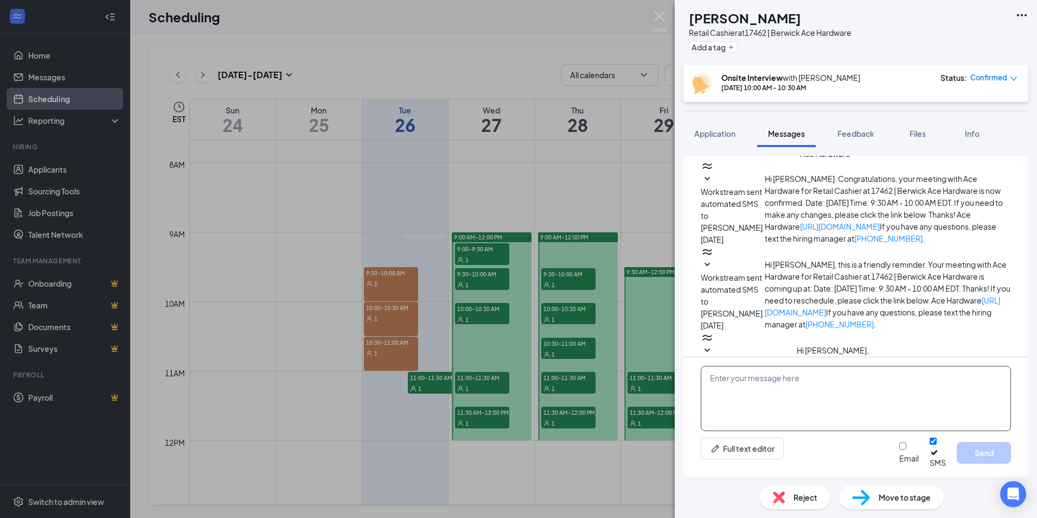
scroll to position [339, 0]
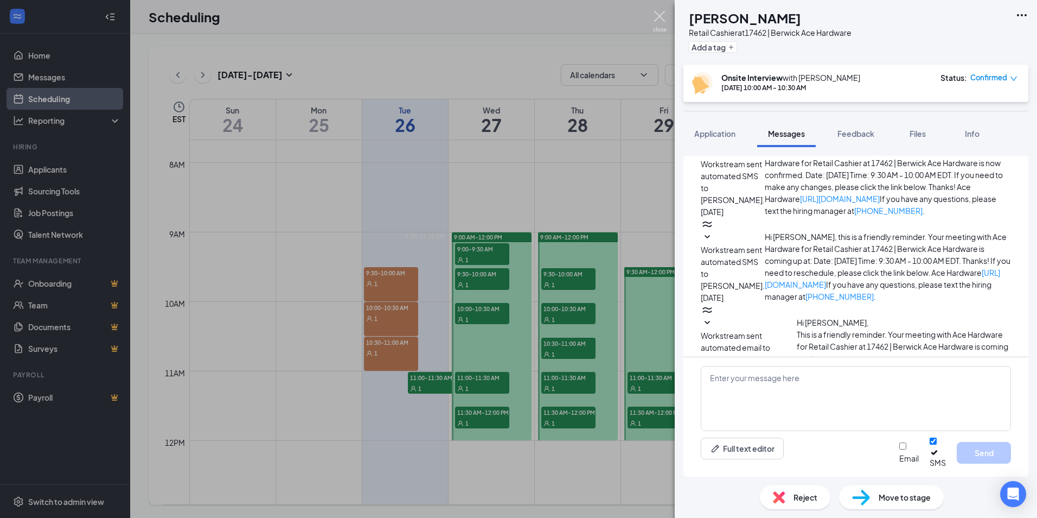
click at [661, 12] on img at bounding box center [660, 21] width 14 height 21
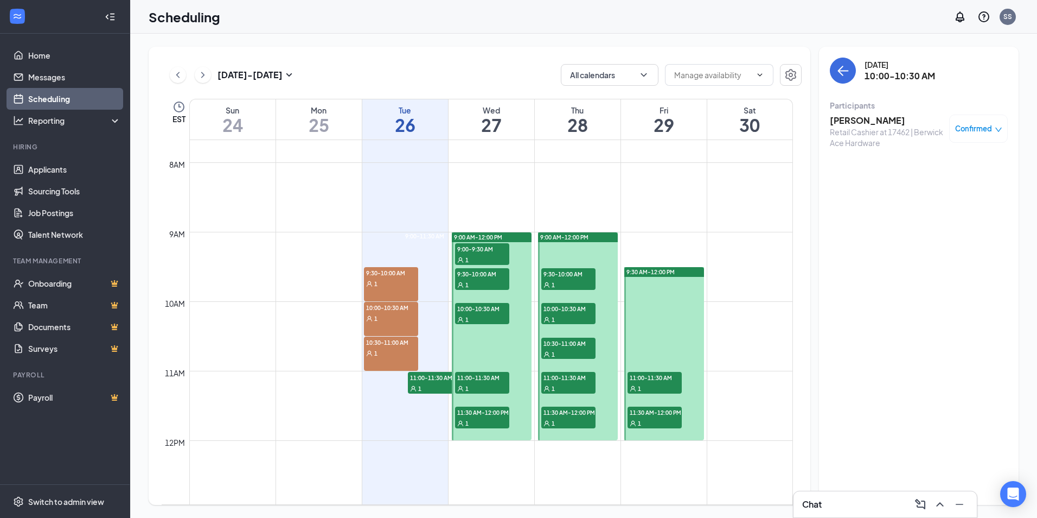
click at [388, 356] on div "1" at bounding box center [391, 352] width 54 height 11
click at [838, 120] on h3 "[PERSON_NAME]" at bounding box center [887, 120] width 114 height 12
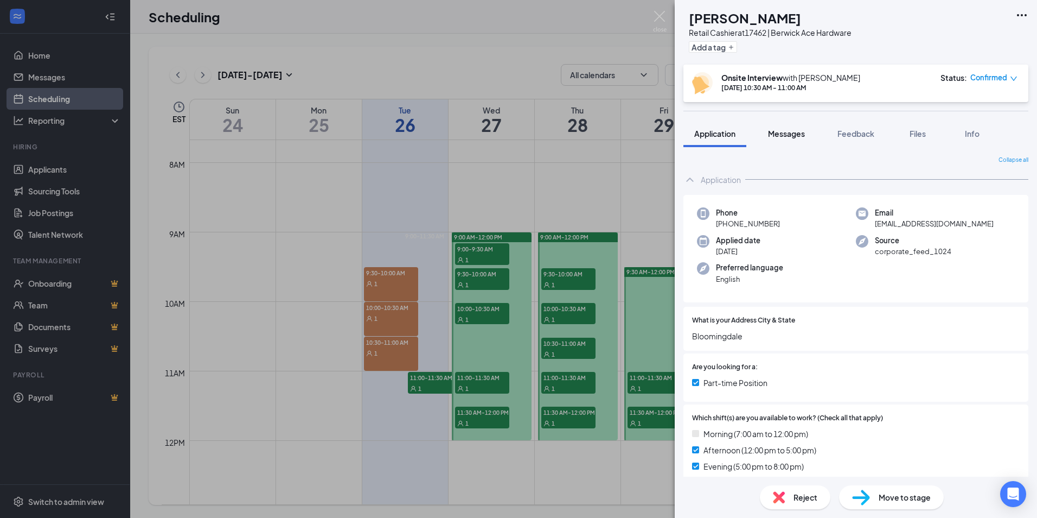
click at [795, 137] on span "Messages" at bounding box center [786, 134] width 37 height 10
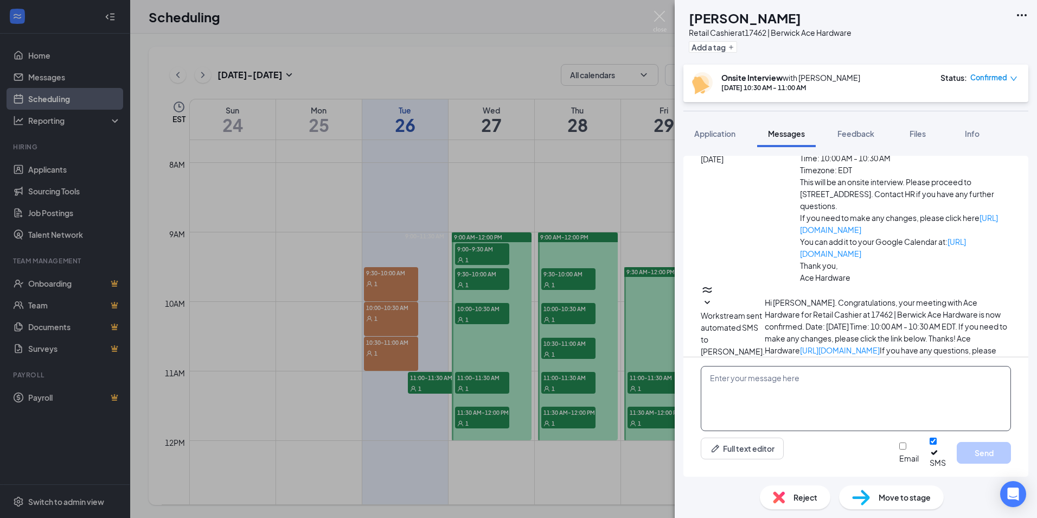
scroll to position [296, 0]
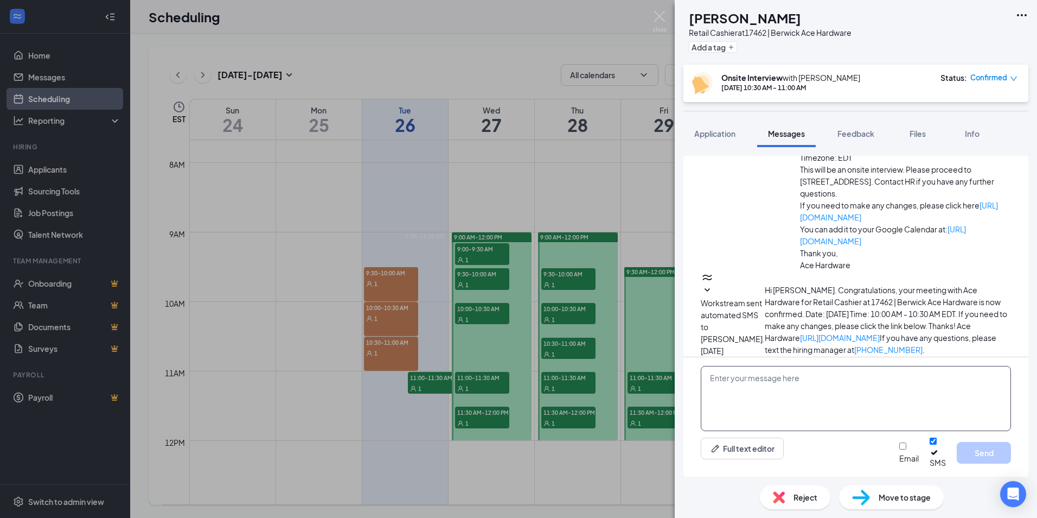
click at [833, 385] on textarea at bounding box center [856, 398] width 310 height 65
paste textarea "I pushed the interview back 30 minutes. Please let me know if you need to resch…"
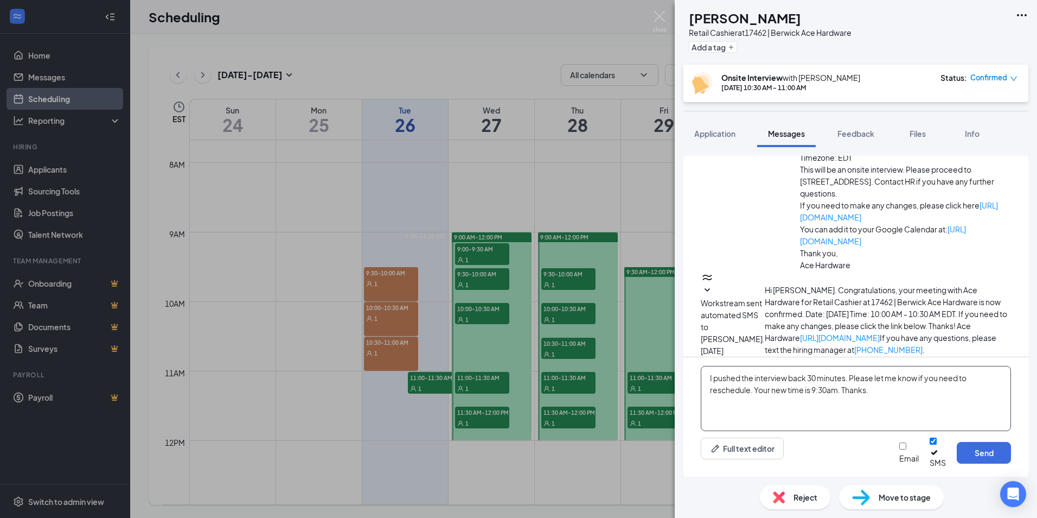
click at [826, 398] on textarea "I pushed the interview back 30 minutes. Please let me know if you need to resch…" at bounding box center [856, 398] width 310 height 65
click at [816, 401] on textarea "I pushed the interview back 30 minutes. Please let me know if you need to resch…" at bounding box center [856, 398] width 310 height 65
type textarea "I pushed the interview back 30 minutes. Please let me know if you need to resch…"
click at [988, 459] on button "Send" at bounding box center [984, 453] width 54 height 22
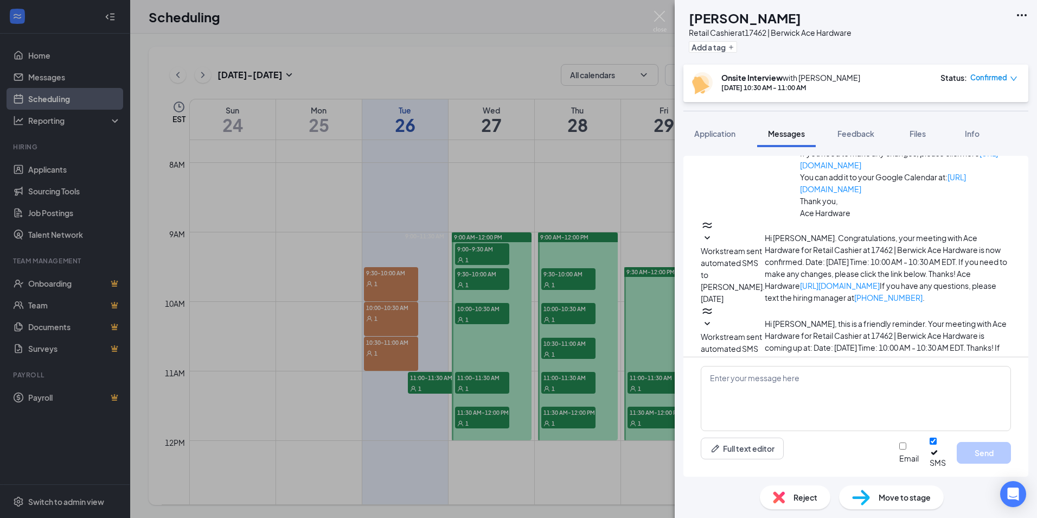
scroll to position [390, 0]
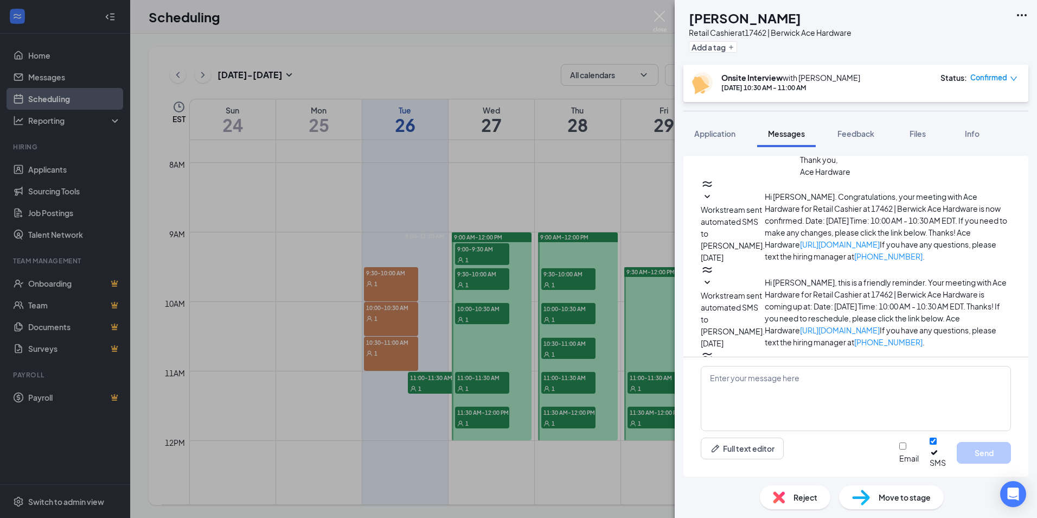
click at [417, 388] on div "VB [PERSON_NAME] Retail Cashier at 17462 | Berwick Ace Hardware Add a tag Onsit…" at bounding box center [518, 259] width 1037 height 518
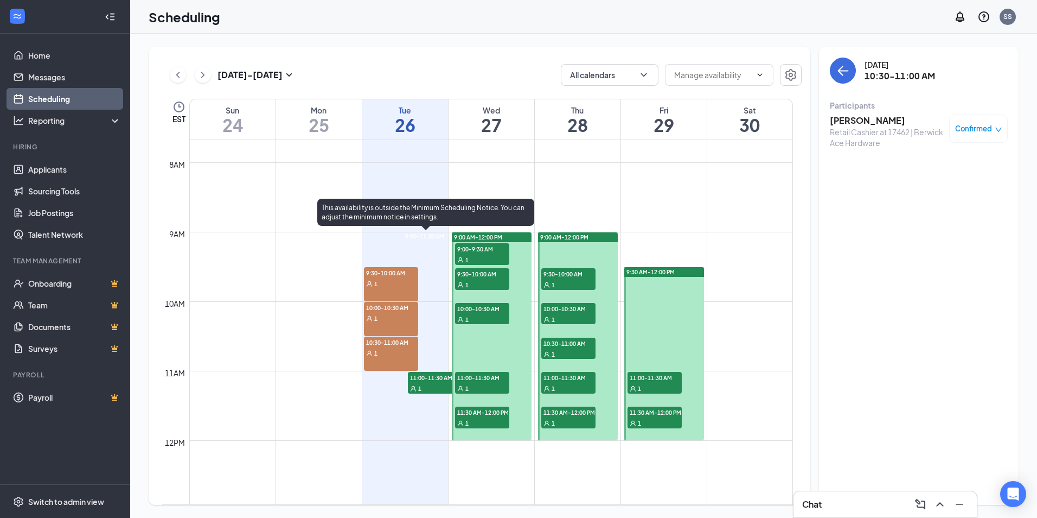
click at [435, 386] on div "1" at bounding box center [435, 387] width 54 height 11
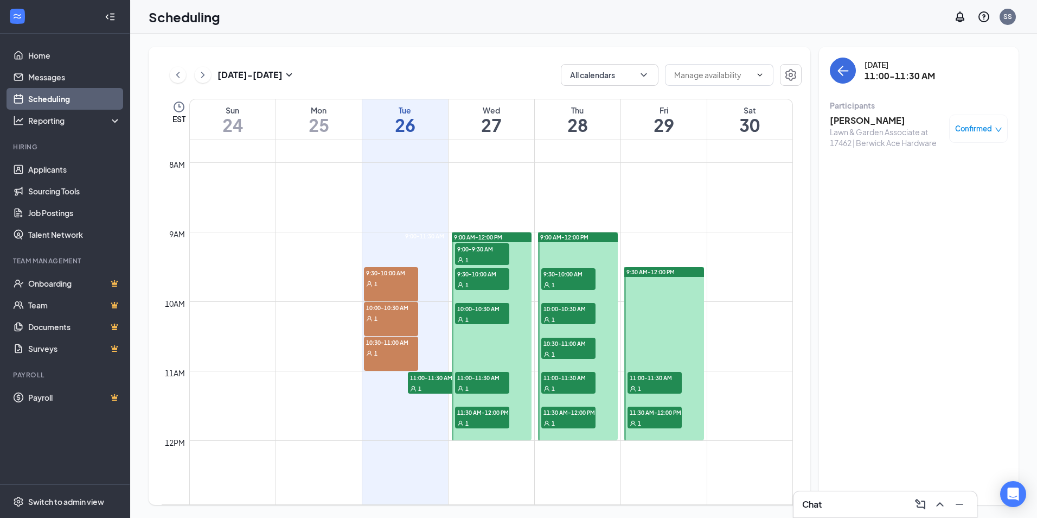
click at [864, 119] on h3 "[PERSON_NAME]" at bounding box center [887, 120] width 114 height 12
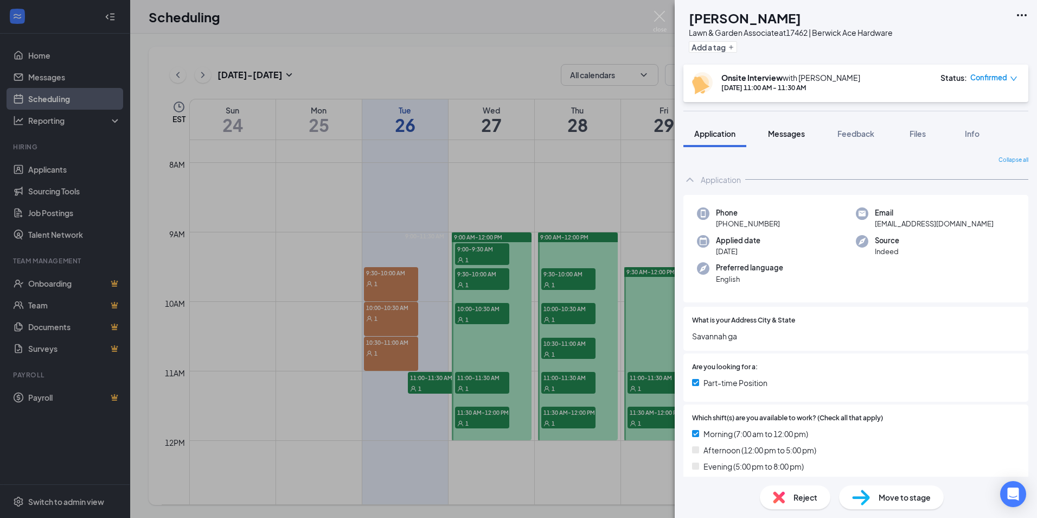
click at [789, 132] on span "Messages" at bounding box center [786, 134] width 37 height 10
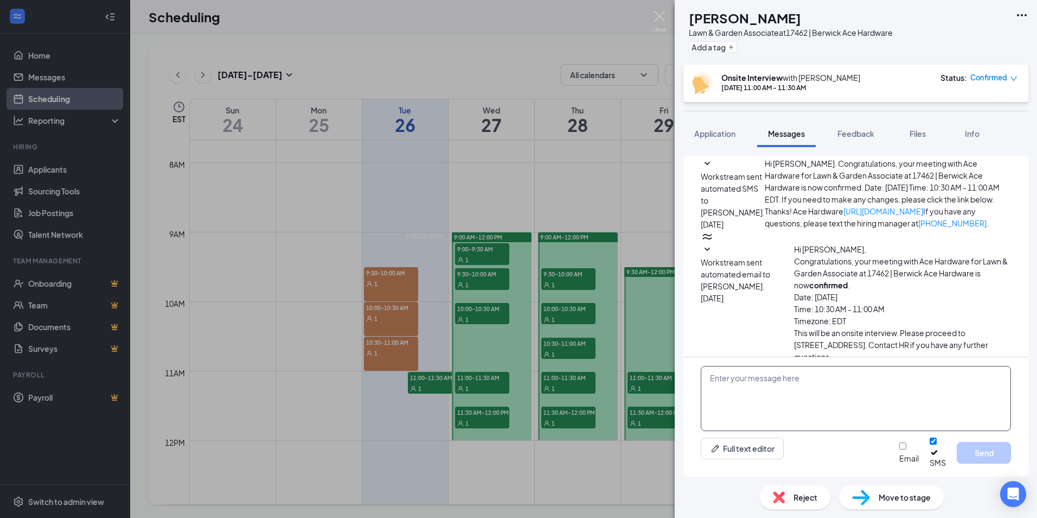
scroll to position [296, 0]
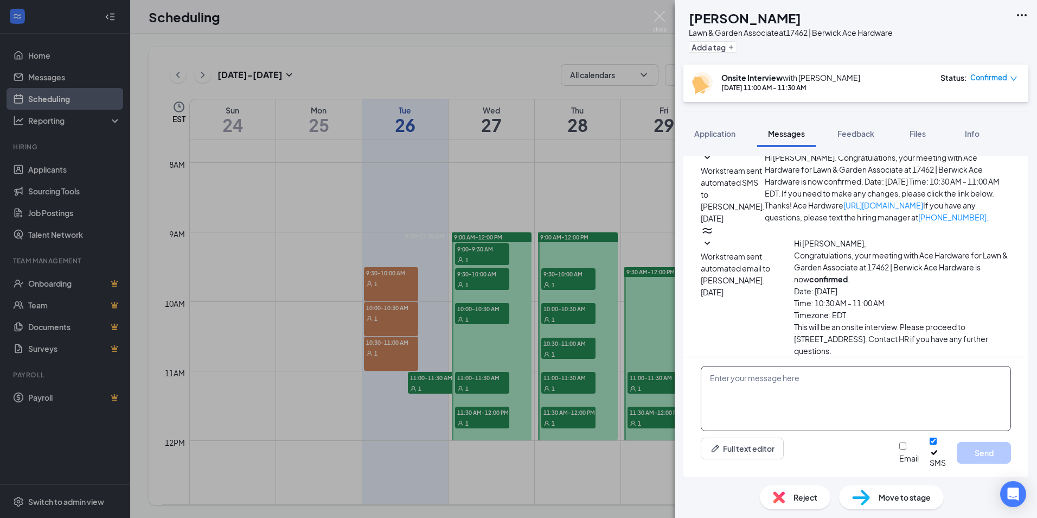
click at [794, 395] on textarea at bounding box center [856, 398] width 310 height 65
paste textarea "I pushed the interview back 30 minutes. Please let me know if you need to resch…"
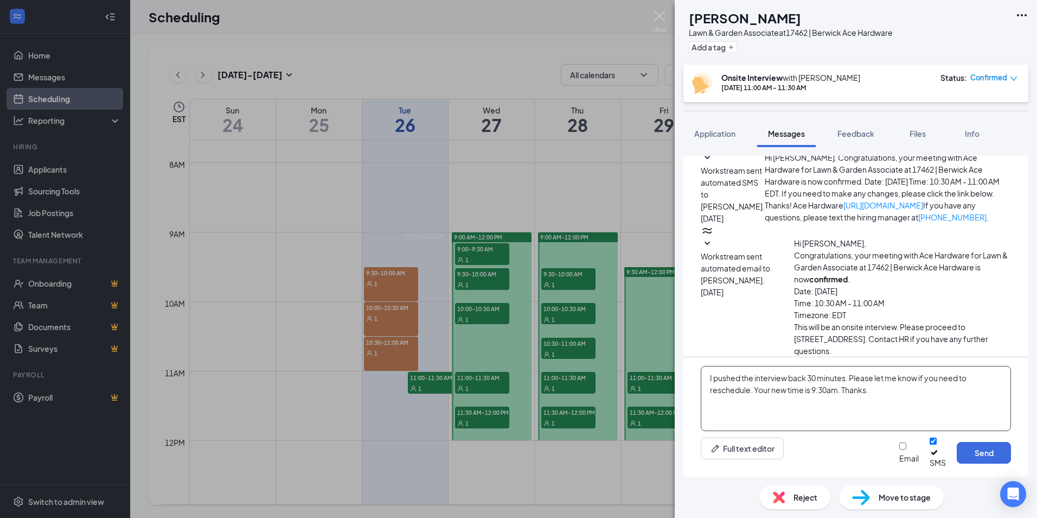
click at [827, 398] on textarea "I pushed the interview back 30 minutes. Please let me know if you need to resch…" at bounding box center [856, 398] width 310 height 65
type textarea "I pushed the interview back 30 minutes. Please let me know if you need to resch…"
click at [989, 454] on button "Send" at bounding box center [984, 453] width 54 height 22
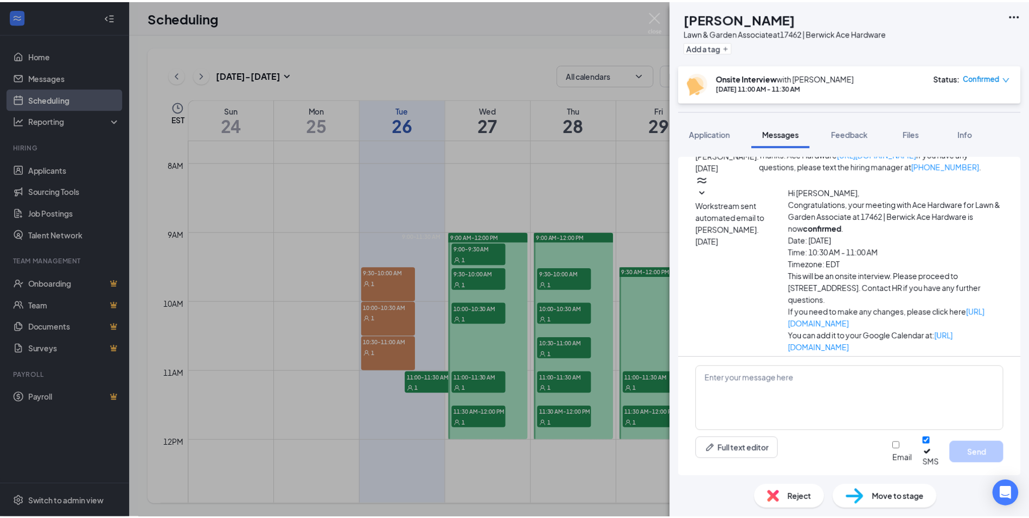
scroll to position [390, 0]
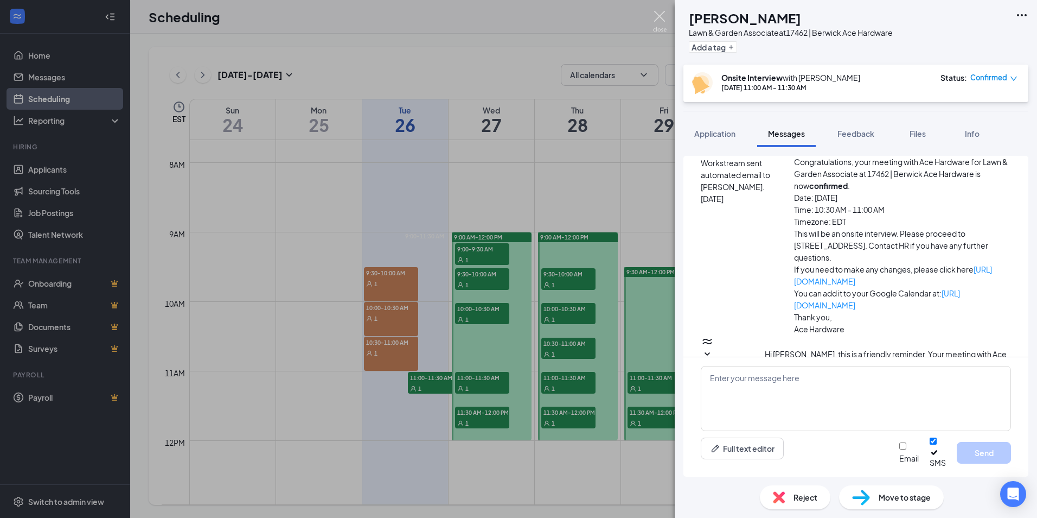
click at [657, 16] on img at bounding box center [660, 21] width 14 height 21
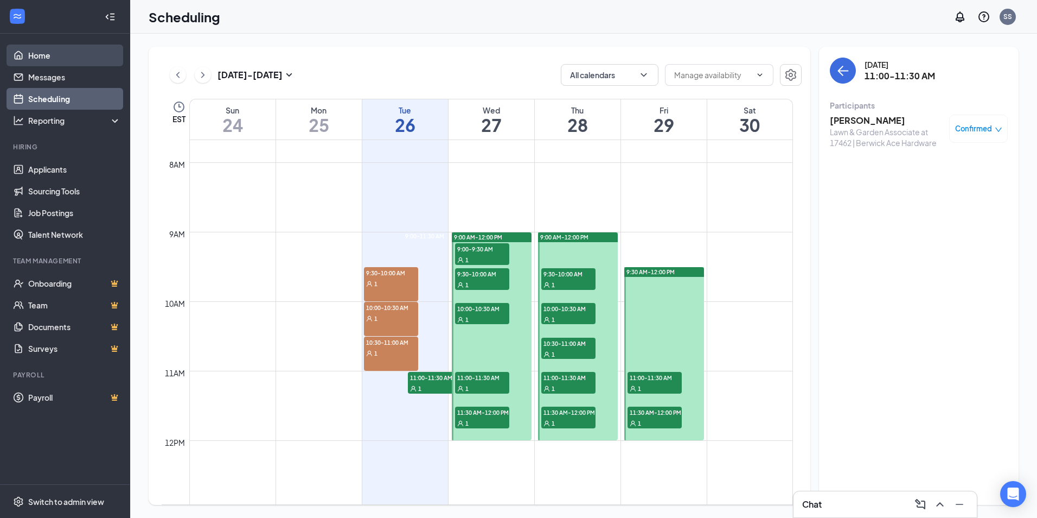
click at [42, 55] on link "Home" at bounding box center [74, 55] width 93 height 22
